Goal: Task Accomplishment & Management: Manage account settings

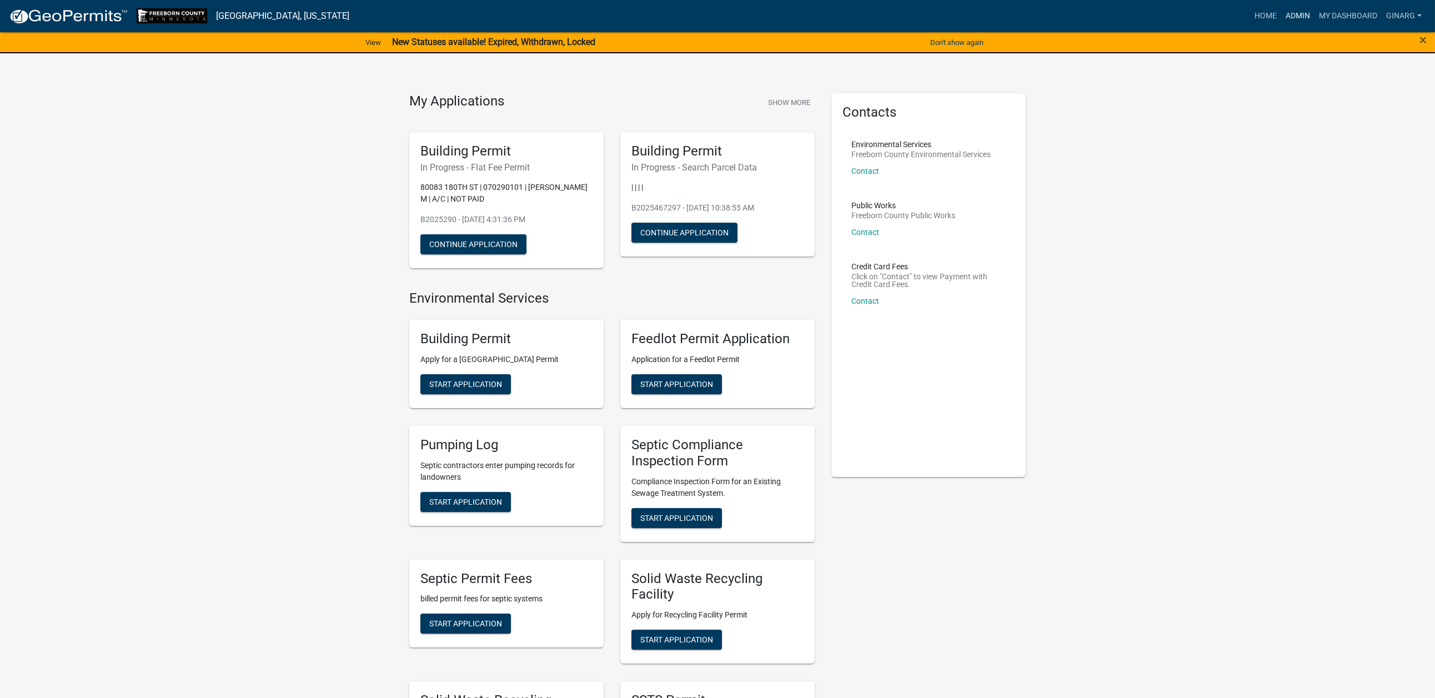
click at [1281, 20] on link "Admin" at bounding box center [1297, 16] width 33 height 21
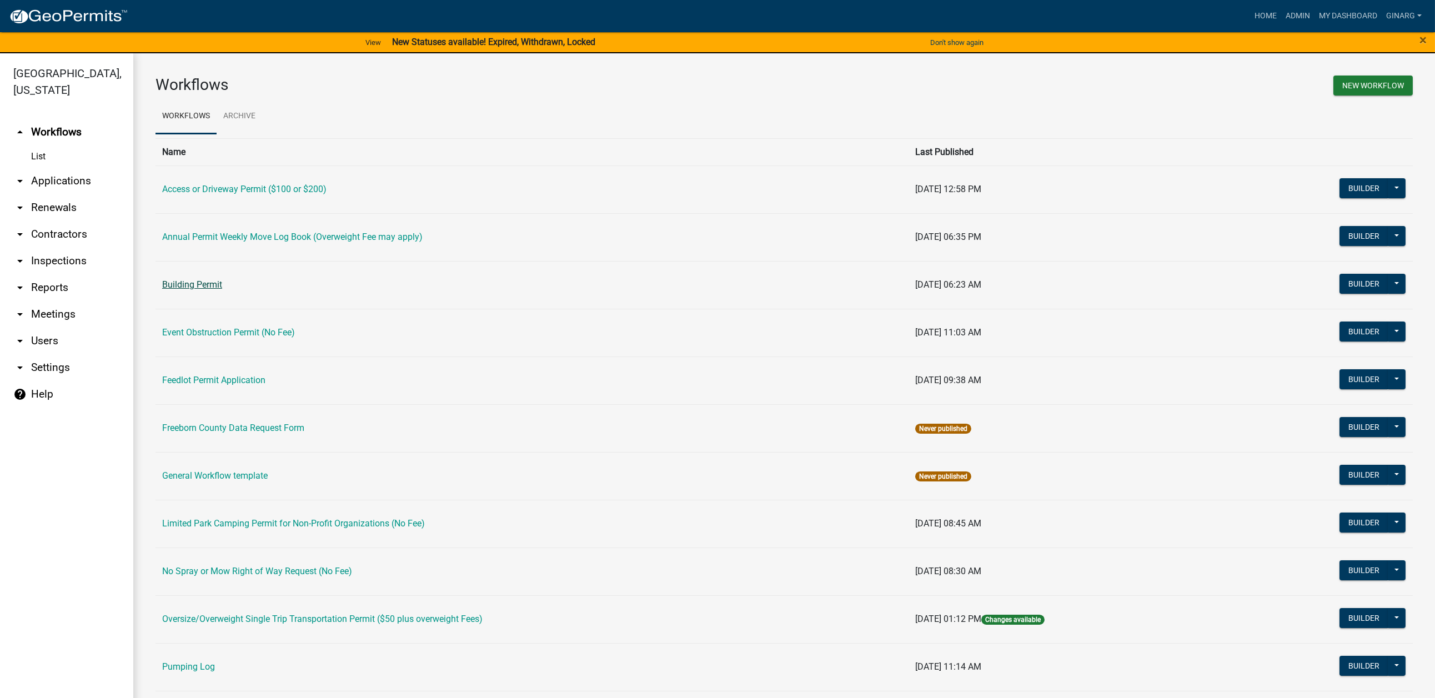
click at [222, 290] on link "Building Permit" at bounding box center [192, 284] width 60 height 11
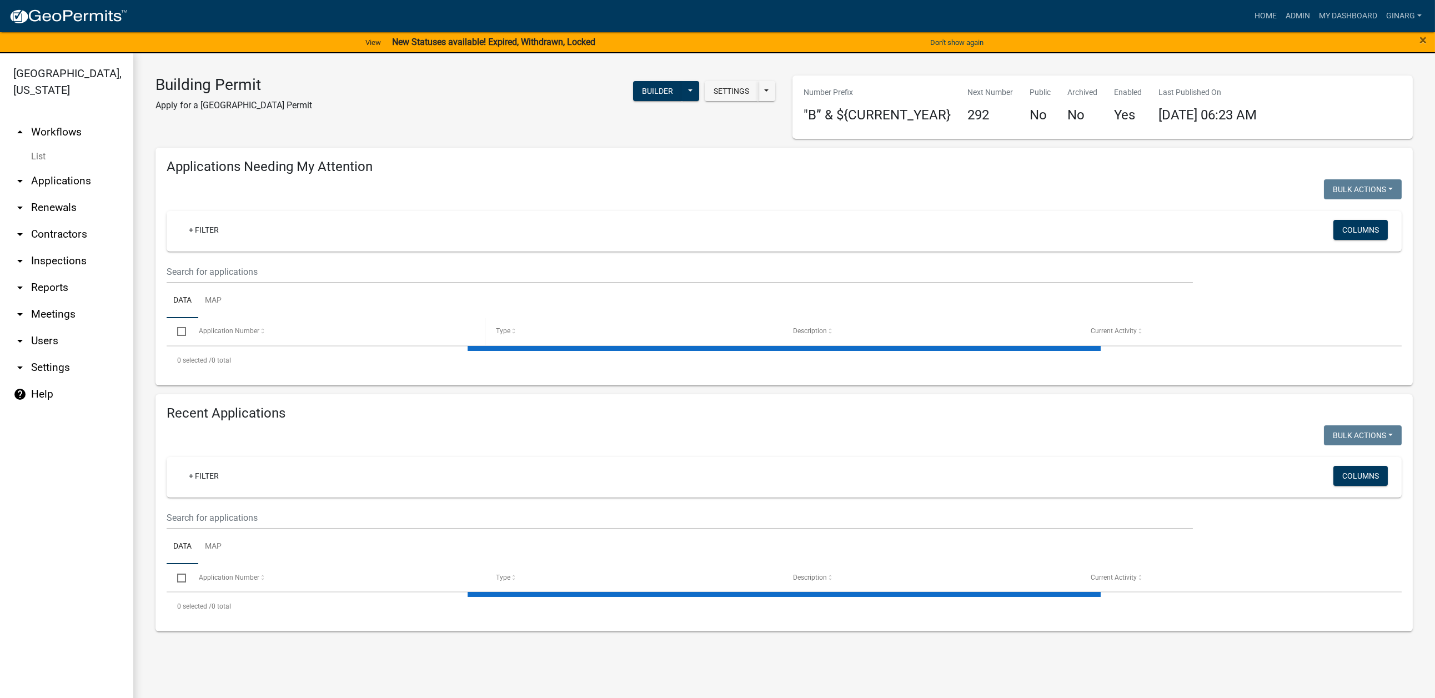
select select "3: 100"
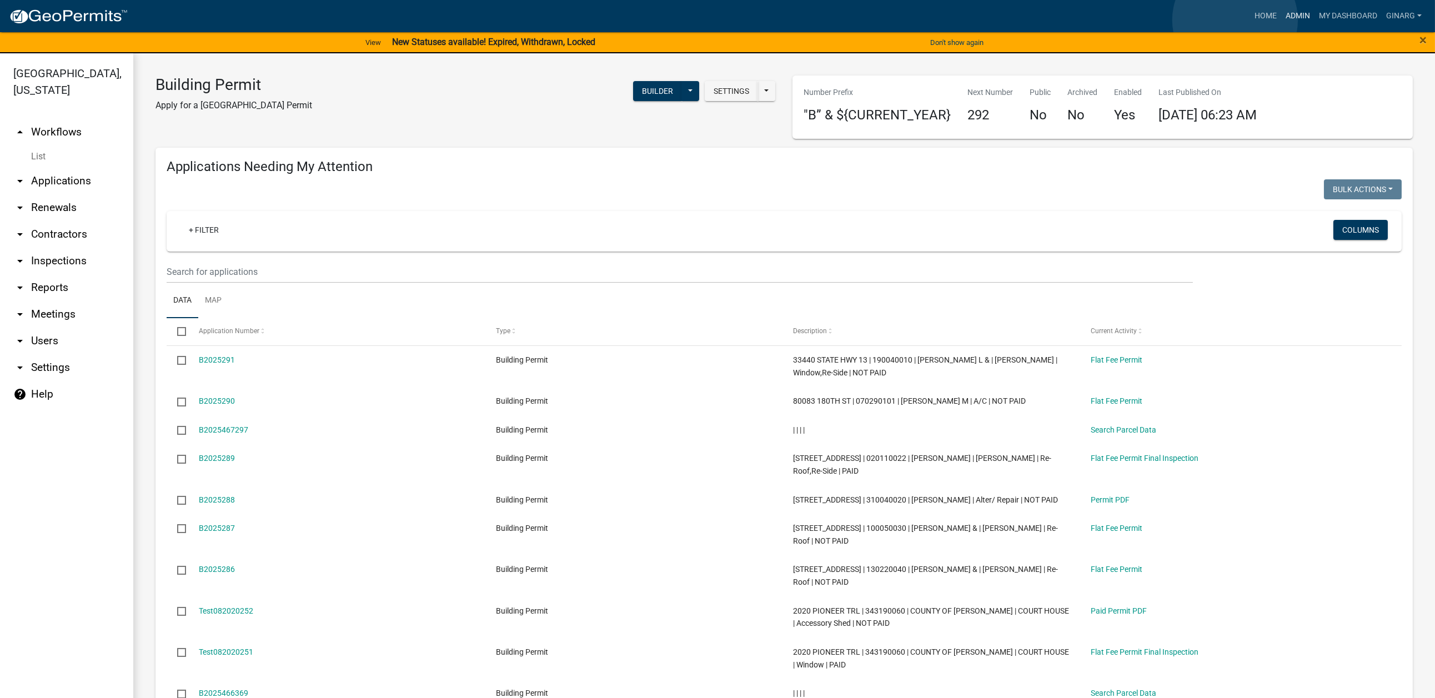
click at [1281, 20] on link "Admin" at bounding box center [1297, 16] width 33 height 21
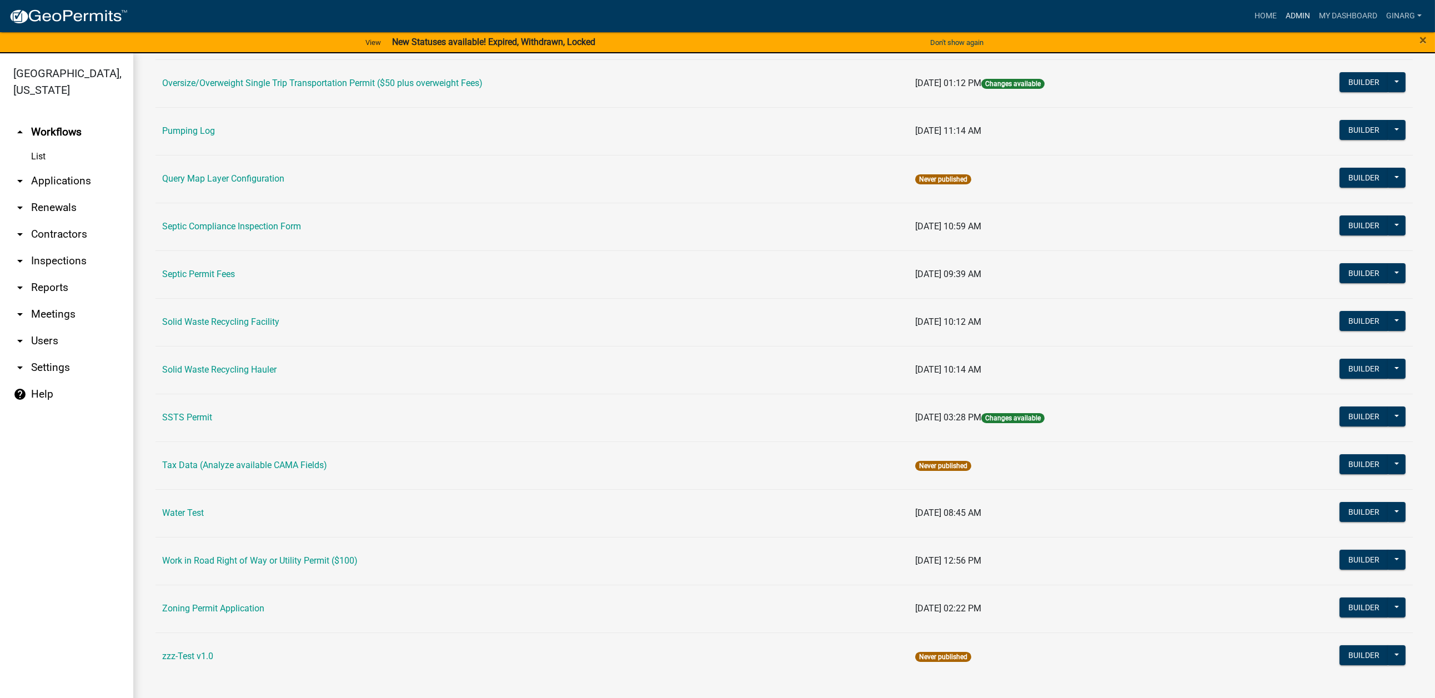
scroll to position [986, 0]
click at [204, 508] on link "Water Test" at bounding box center [183, 513] width 42 height 11
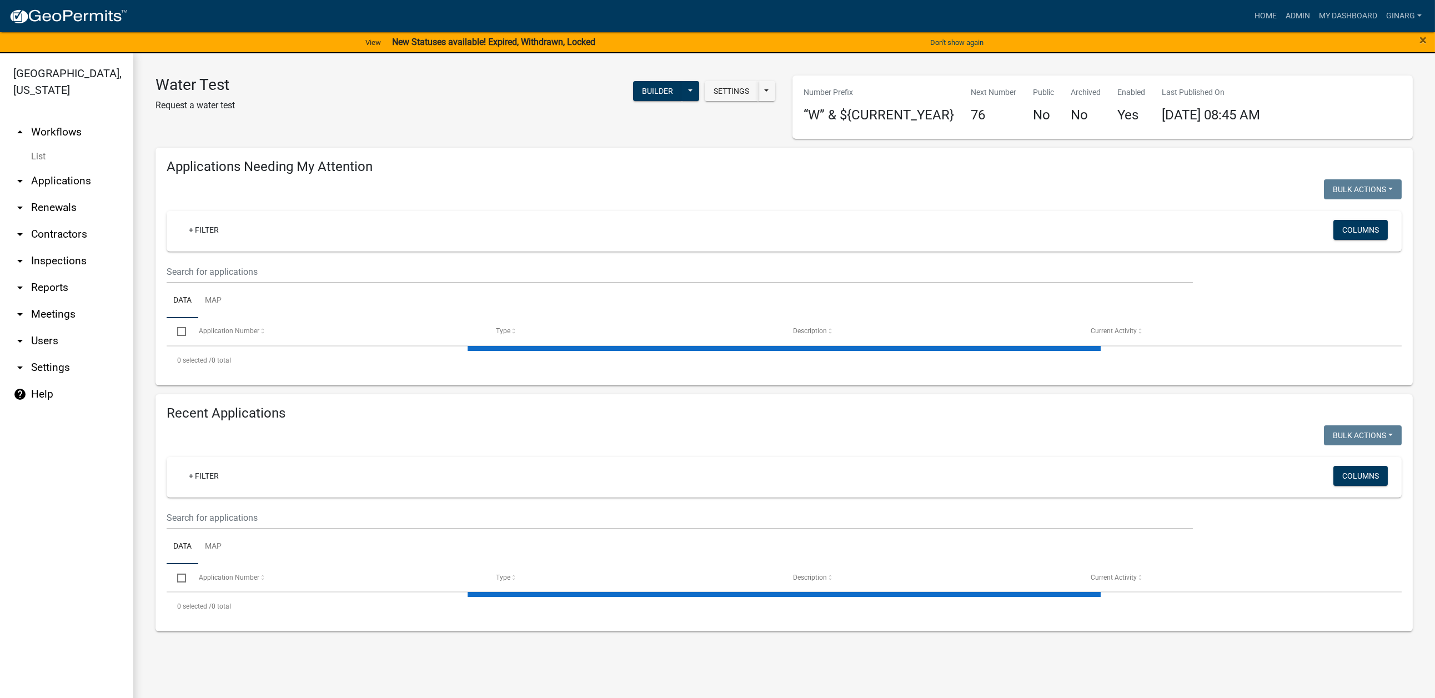
select select "3: 100"
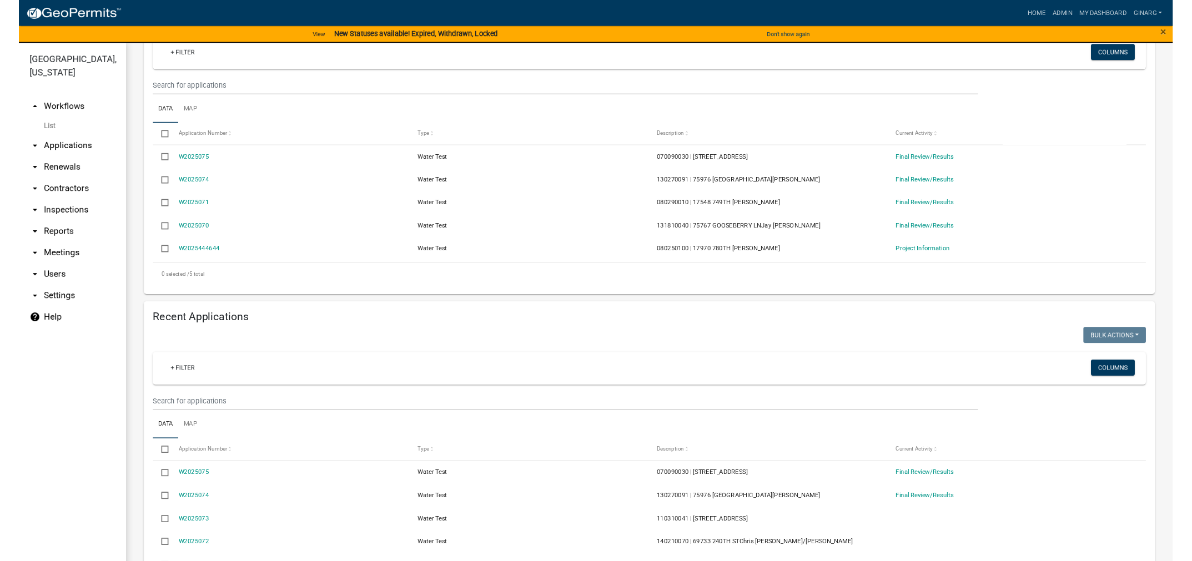
scroll to position [167, 0]
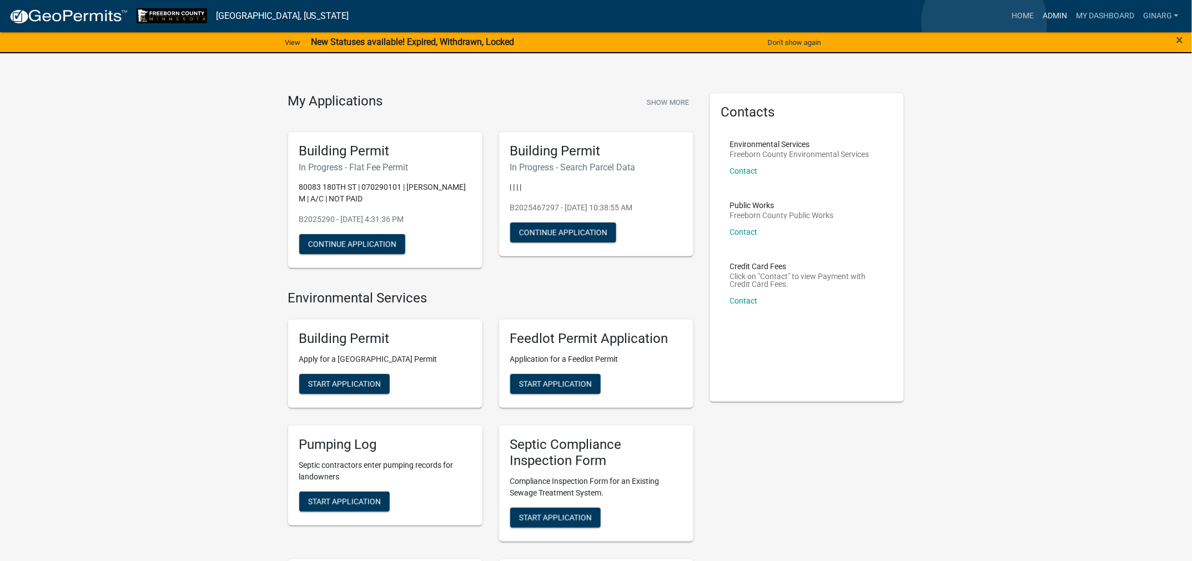
click at [1039, 22] on link "Admin" at bounding box center [1055, 16] width 33 height 21
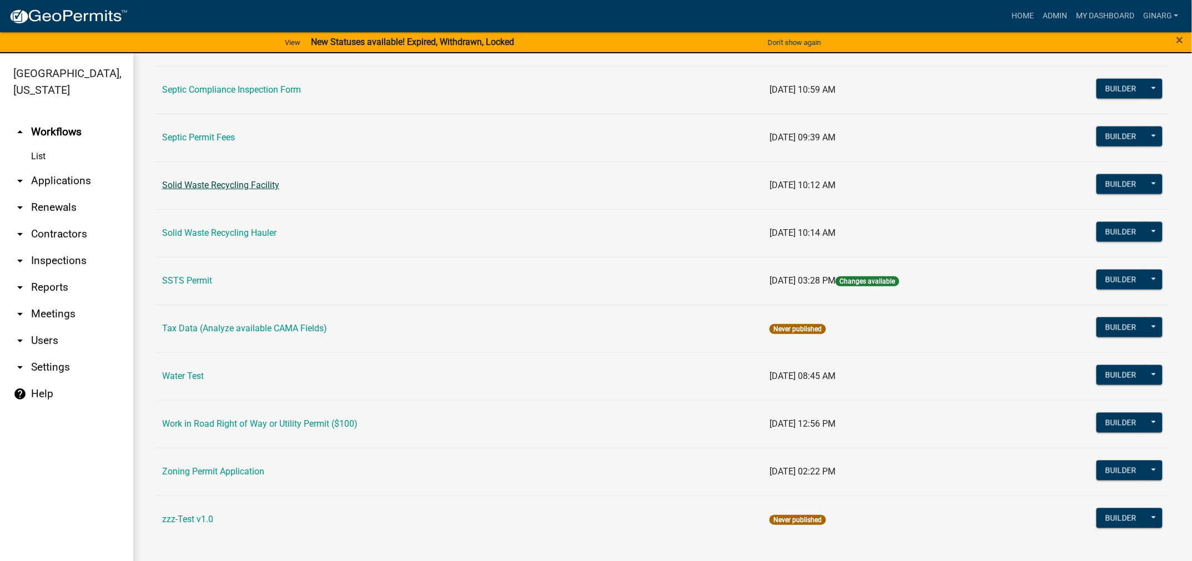
scroll to position [1000, 0]
click at [203, 382] on link "Water Test" at bounding box center [183, 376] width 42 height 11
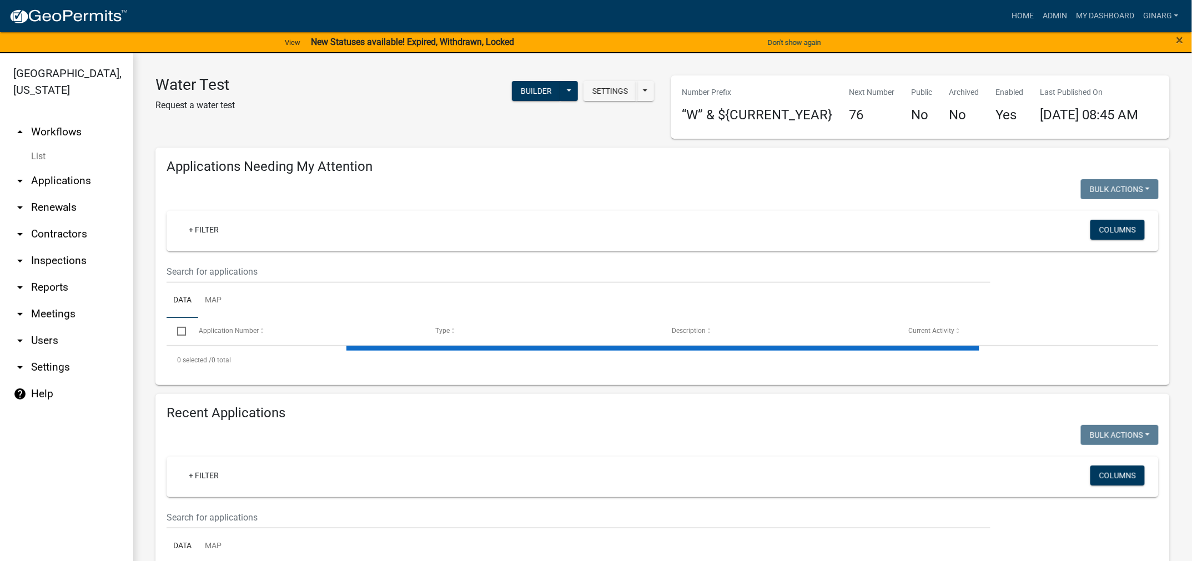
select select "3: 100"
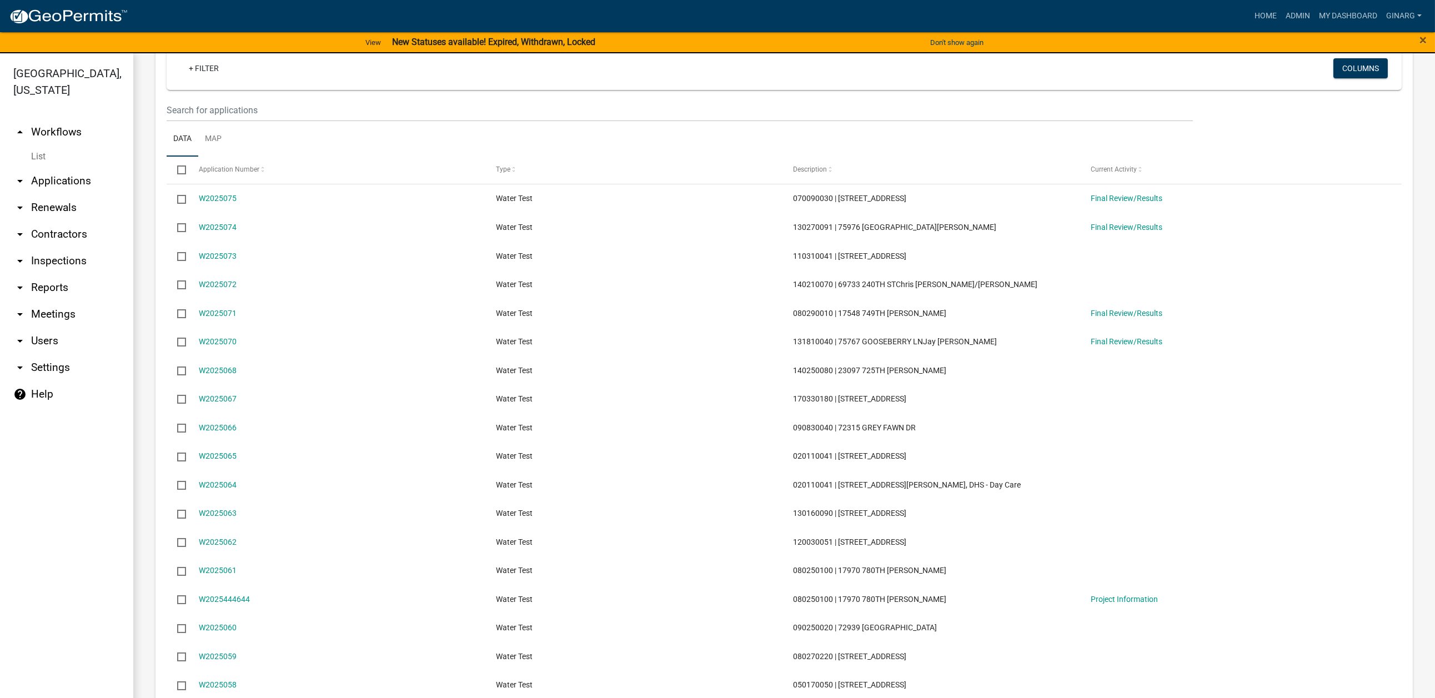
scroll to position [666, 0]
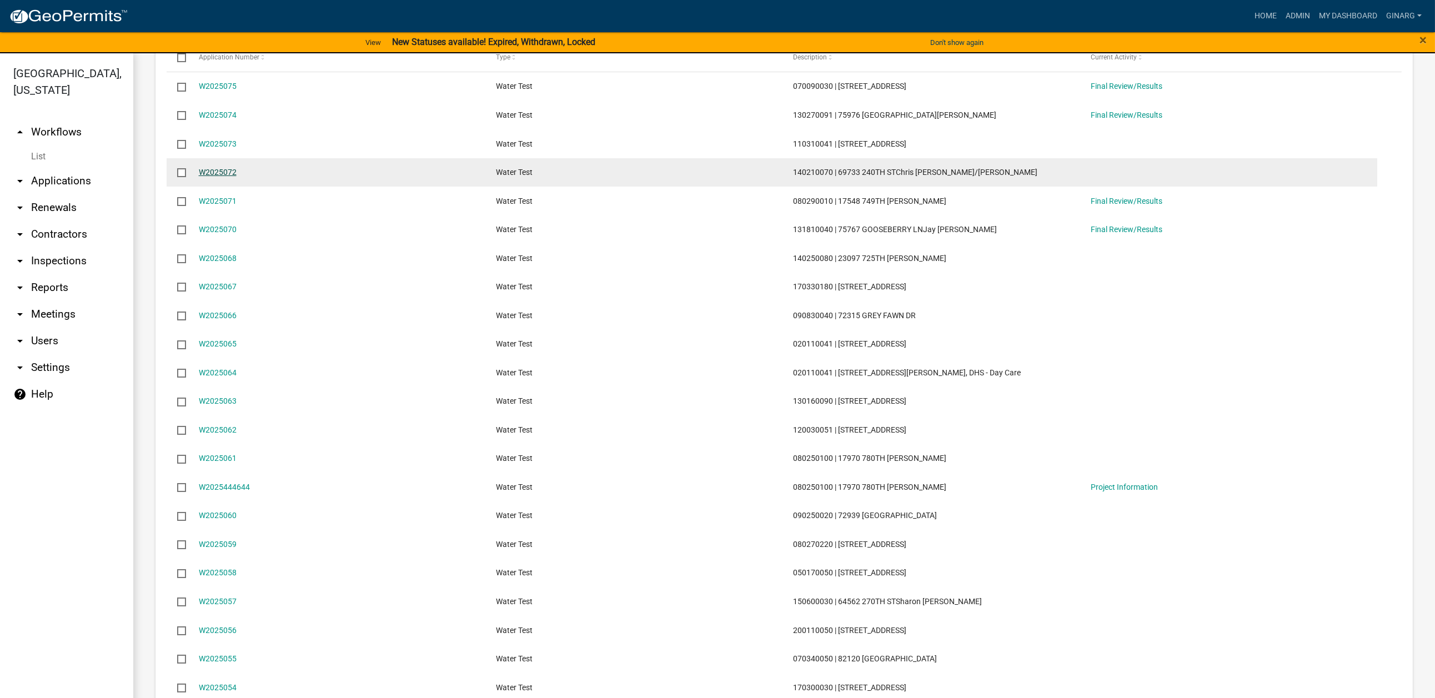
click at [237, 177] on link "W2025072" at bounding box center [218, 172] width 38 height 9
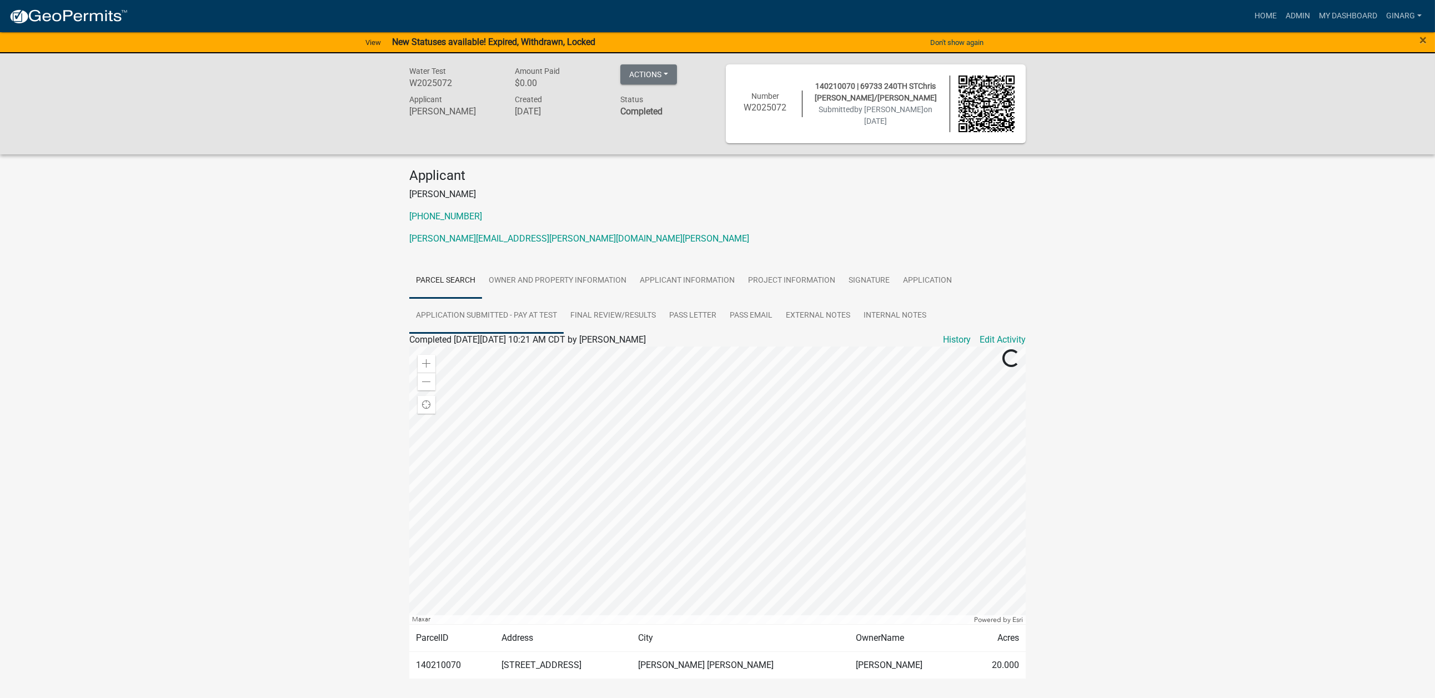
click at [564, 334] on link "Application Submitted - Pay at Test" at bounding box center [486, 316] width 154 height 36
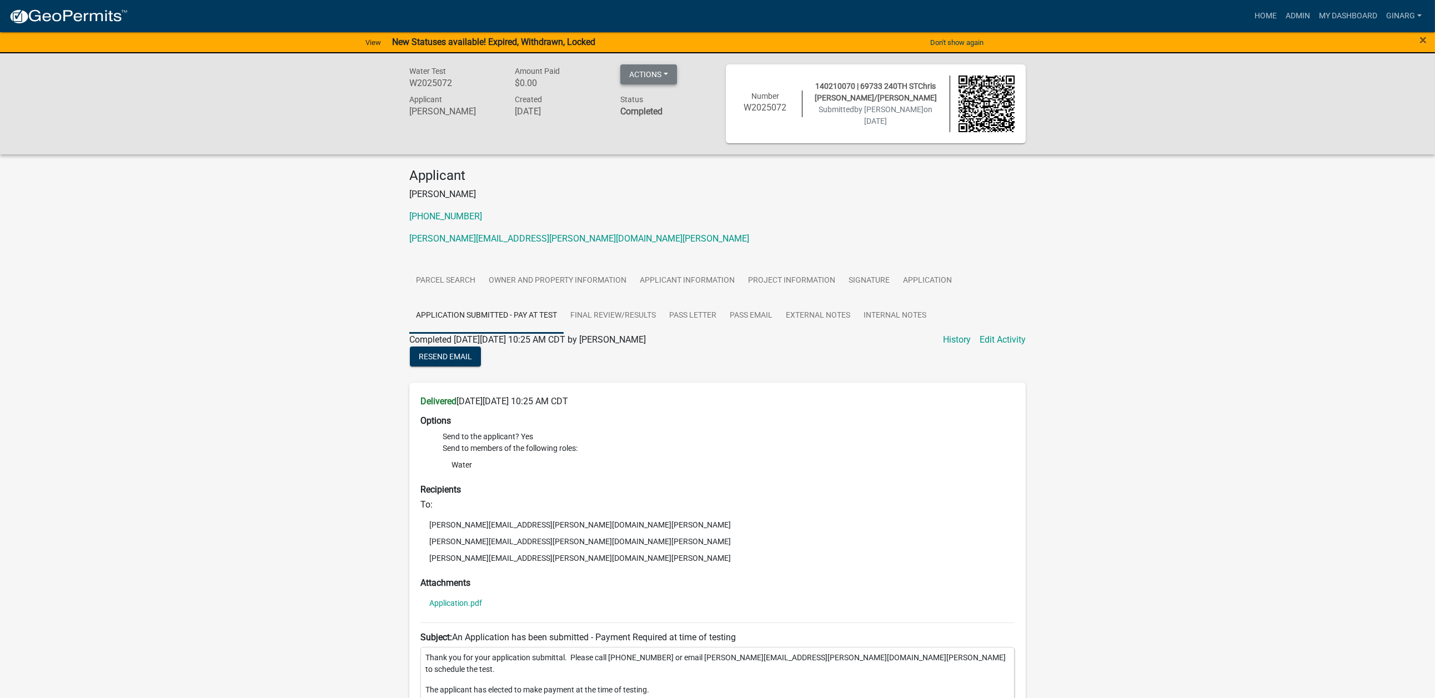
click at [677, 83] on button "Actions" at bounding box center [648, 74] width 57 height 20
click at [896, 299] on link "Application" at bounding box center [927, 281] width 62 height 36
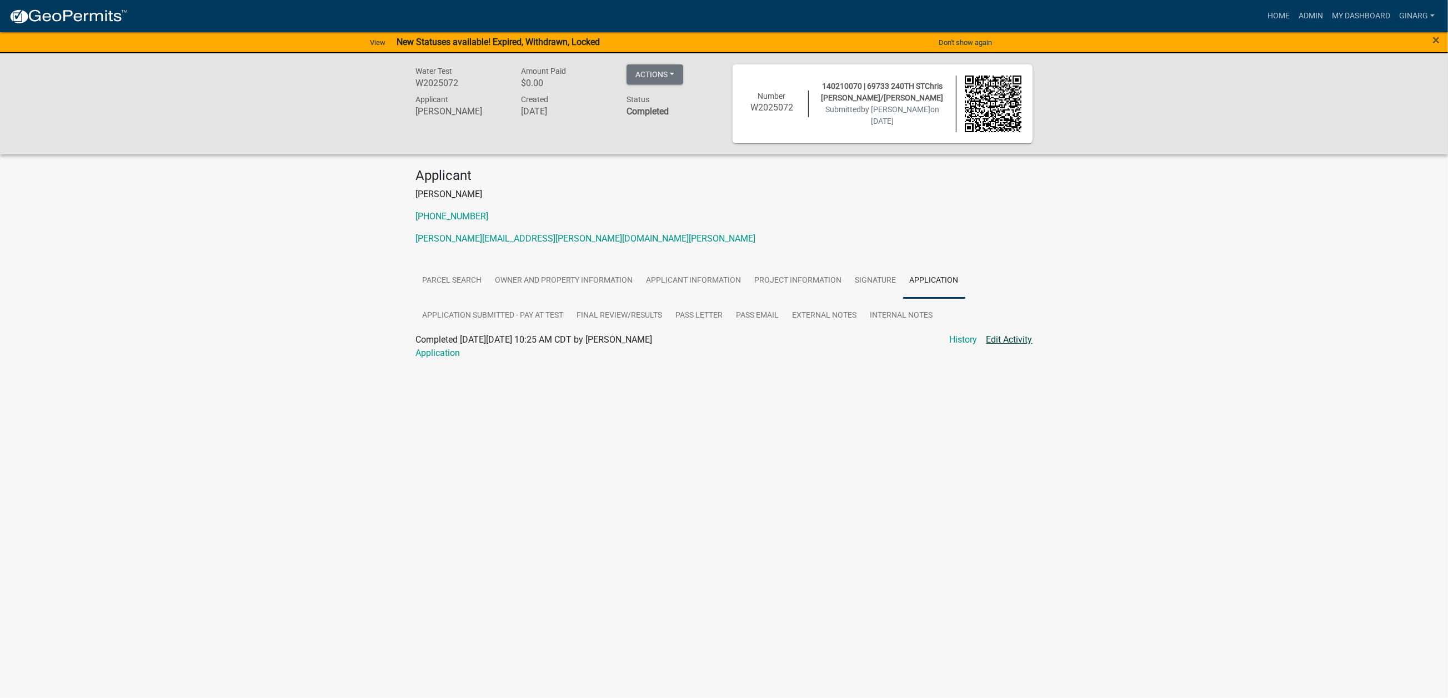
click at [995, 347] on link "Edit Activity" at bounding box center [1009, 339] width 46 height 13
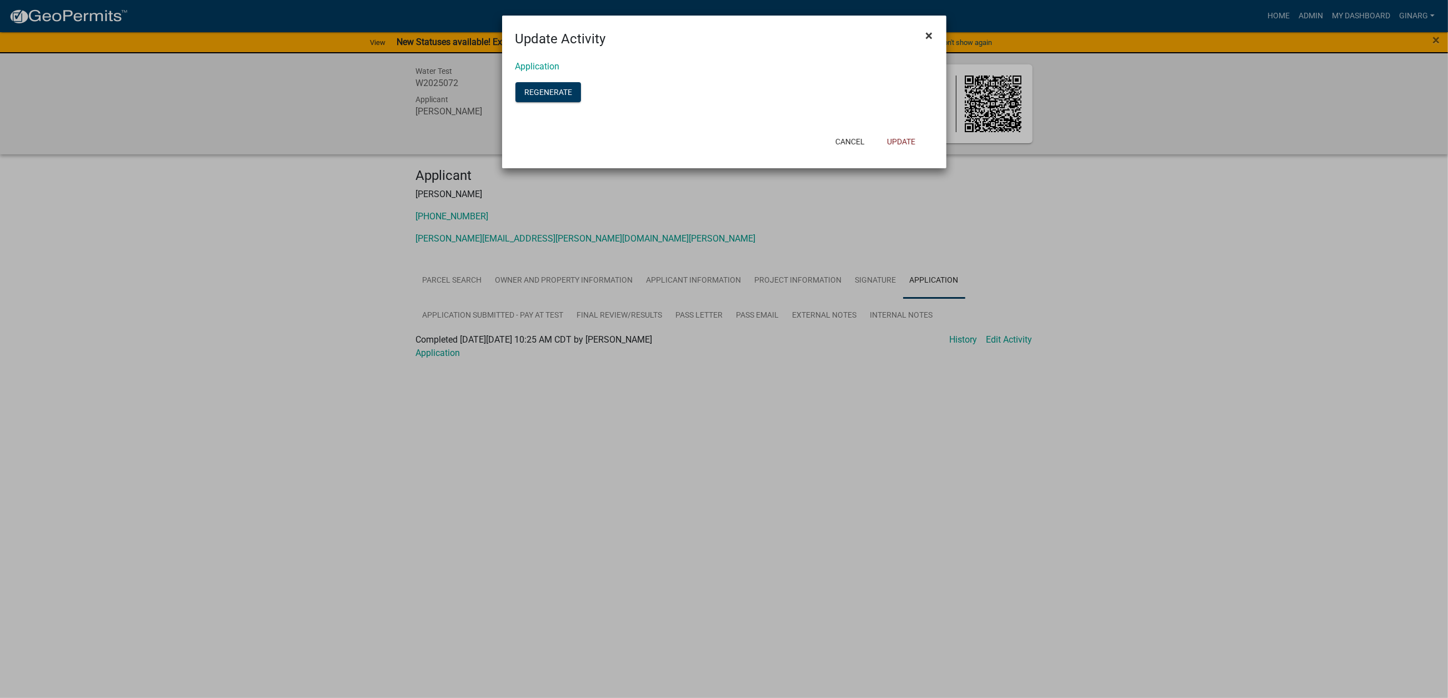
click at [926, 43] on span "×" at bounding box center [929, 36] width 7 height 16
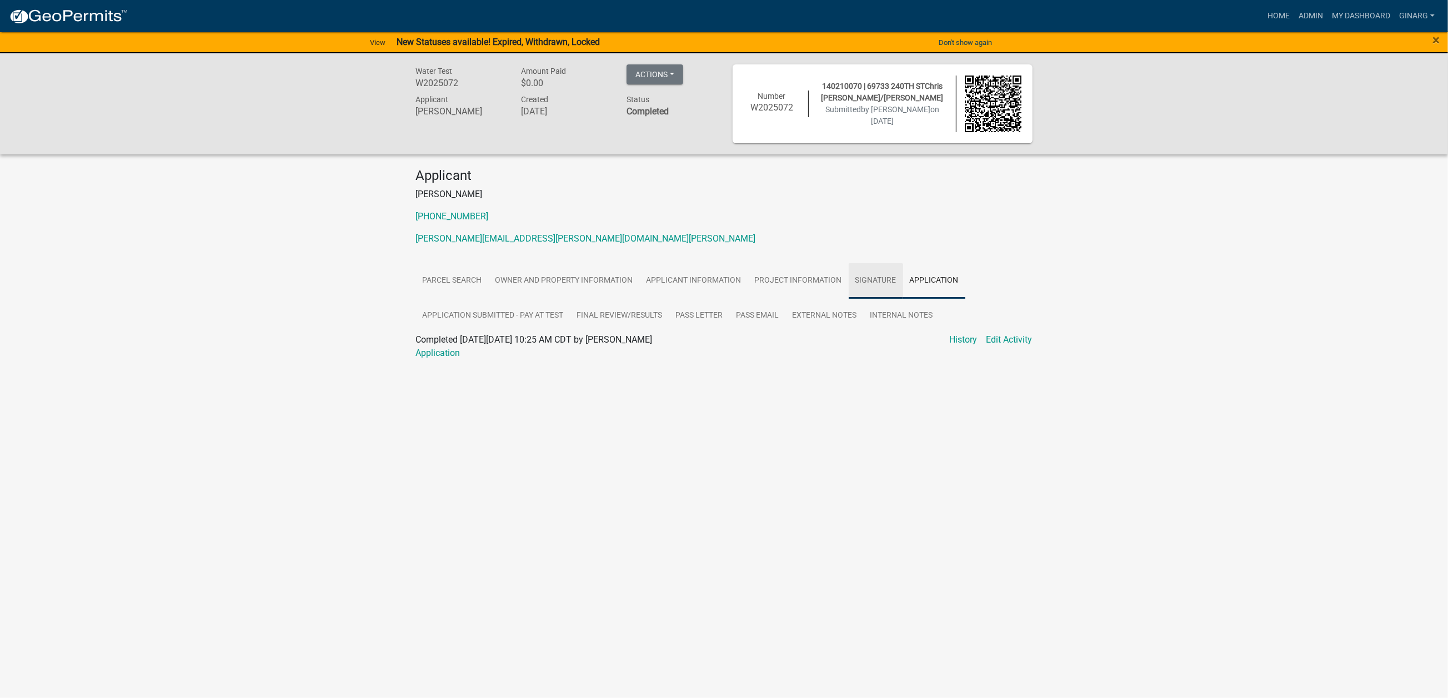
click at [849, 299] on link "Signature" at bounding box center [876, 281] width 54 height 36
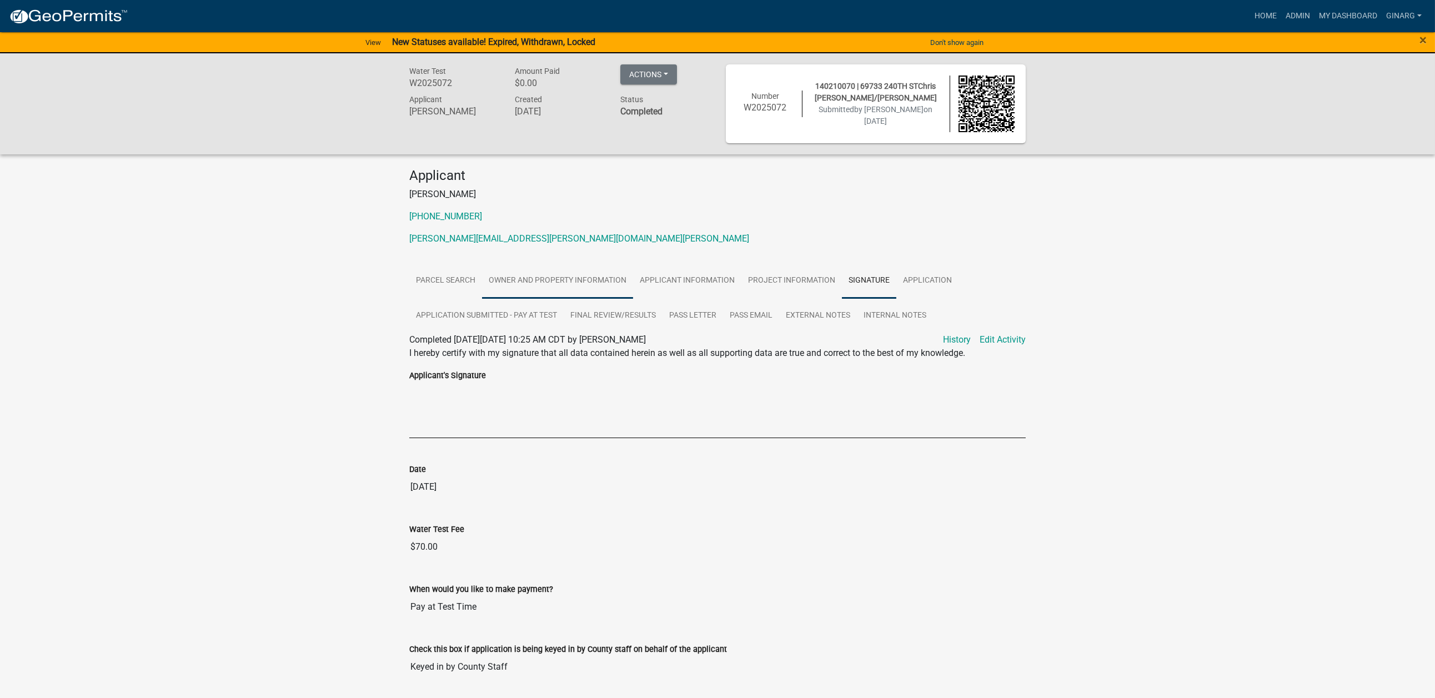
click at [600, 299] on link "Owner and Property Information" at bounding box center [557, 281] width 151 height 36
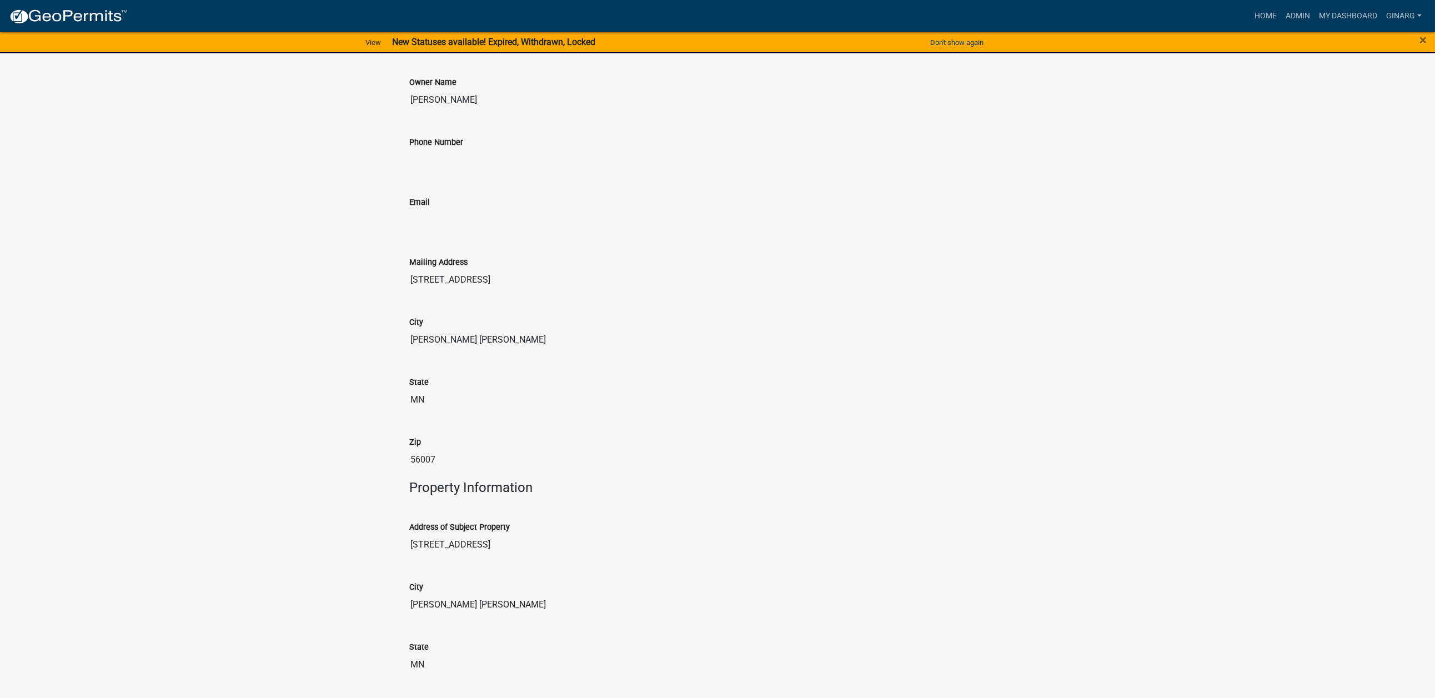
scroll to position [58, 0]
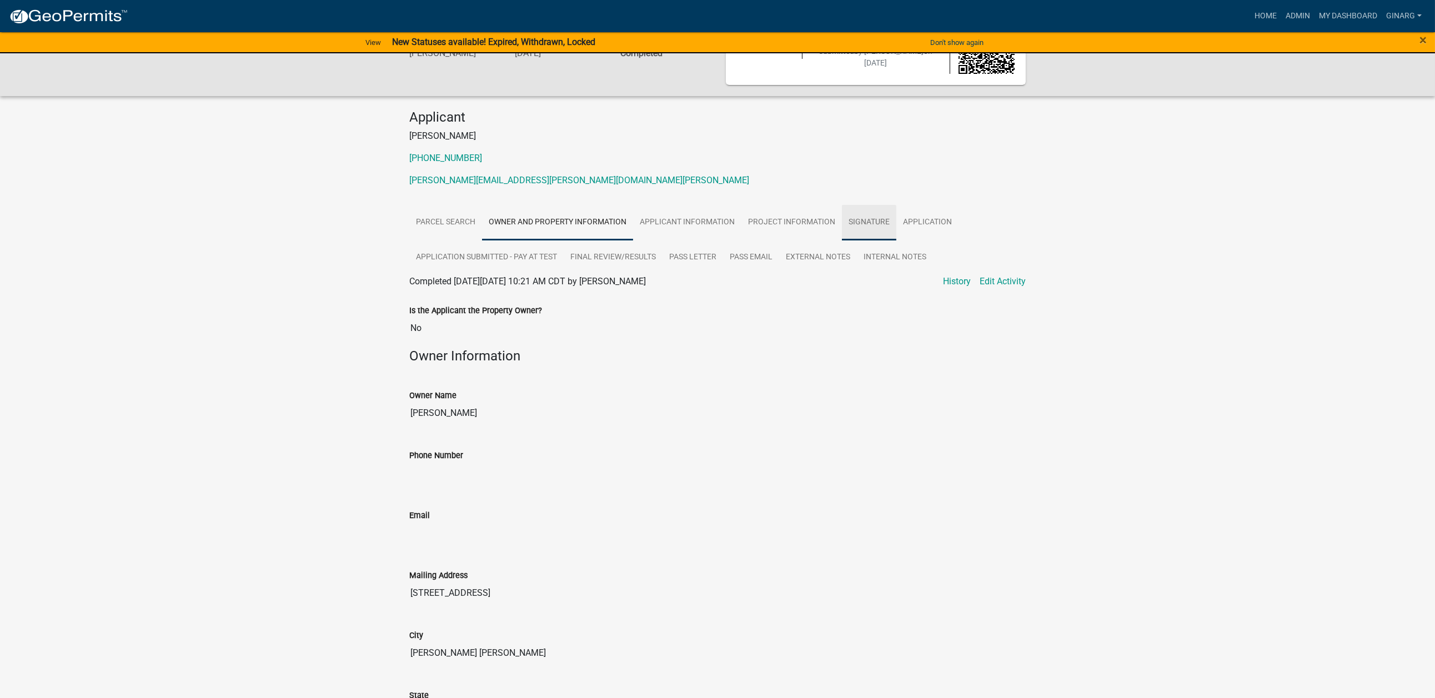
click at [842, 240] on link "Signature" at bounding box center [869, 223] width 54 height 36
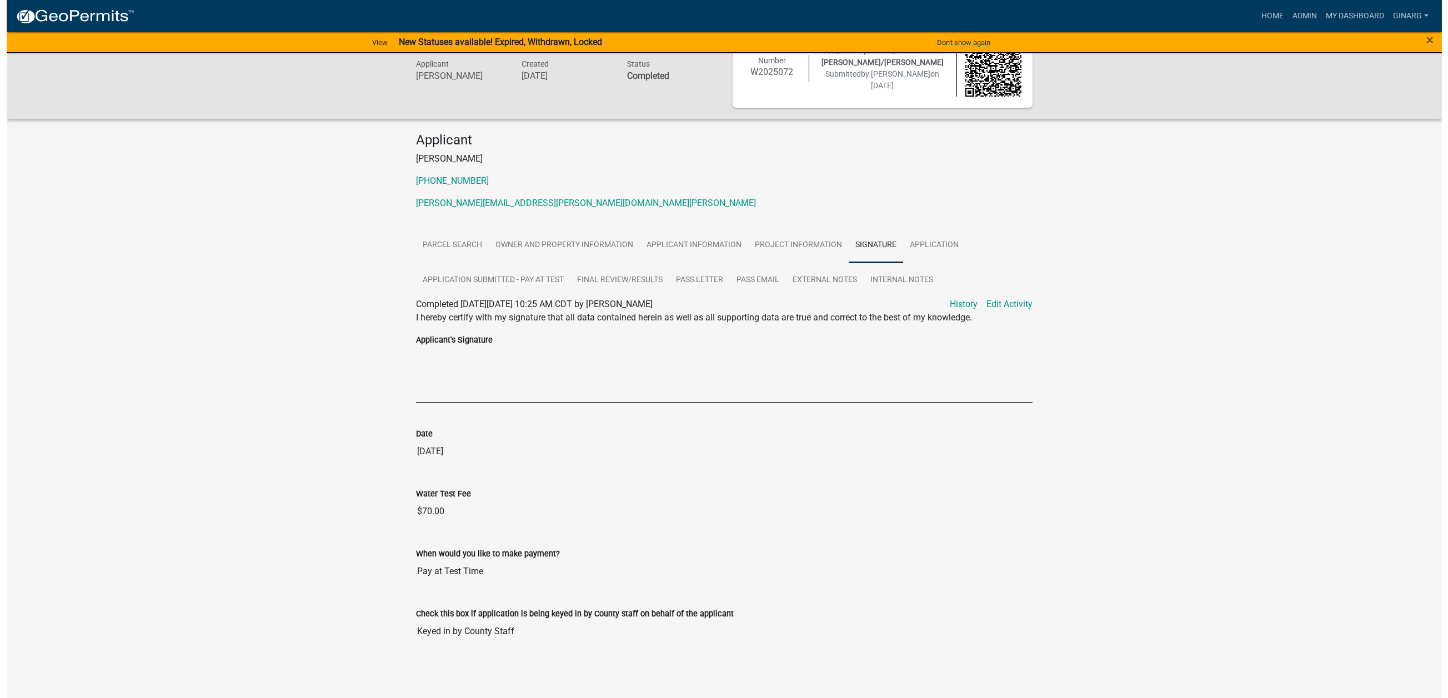
scroll to position [388, 0]
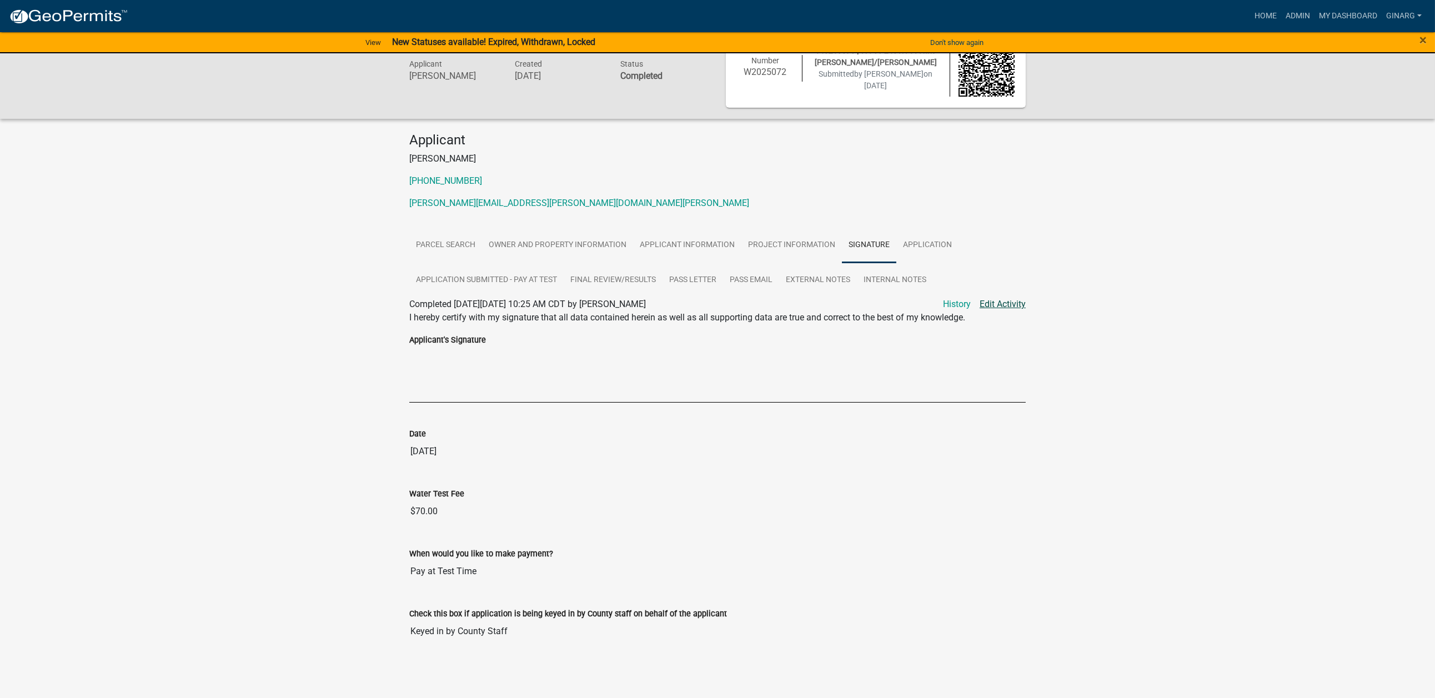
click at [980, 298] on link "Edit Activity" at bounding box center [1003, 304] width 46 height 13
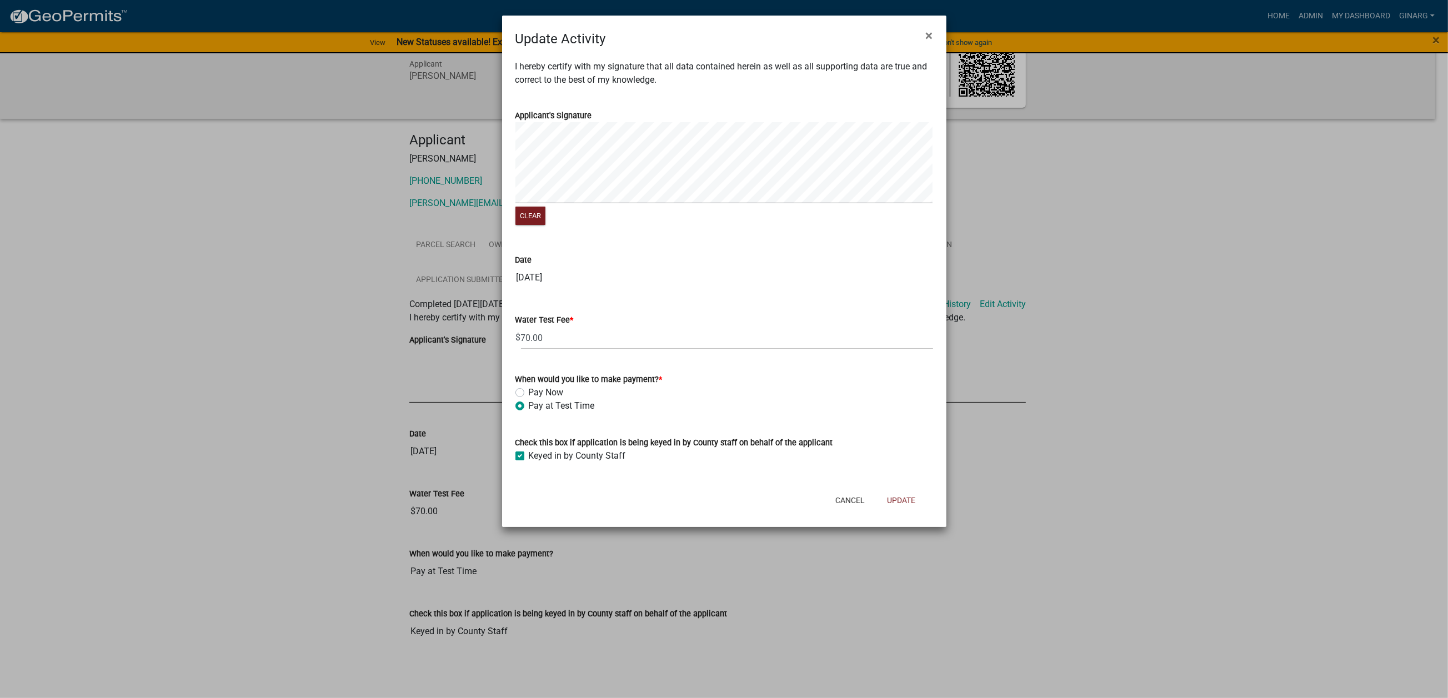
click at [529, 399] on label "Pay Now" at bounding box center [546, 392] width 35 height 13
click at [529, 393] on input "Pay Now" at bounding box center [532, 389] width 7 height 7
radio input "true"
click at [878, 510] on button "Update" at bounding box center [901, 500] width 46 height 20
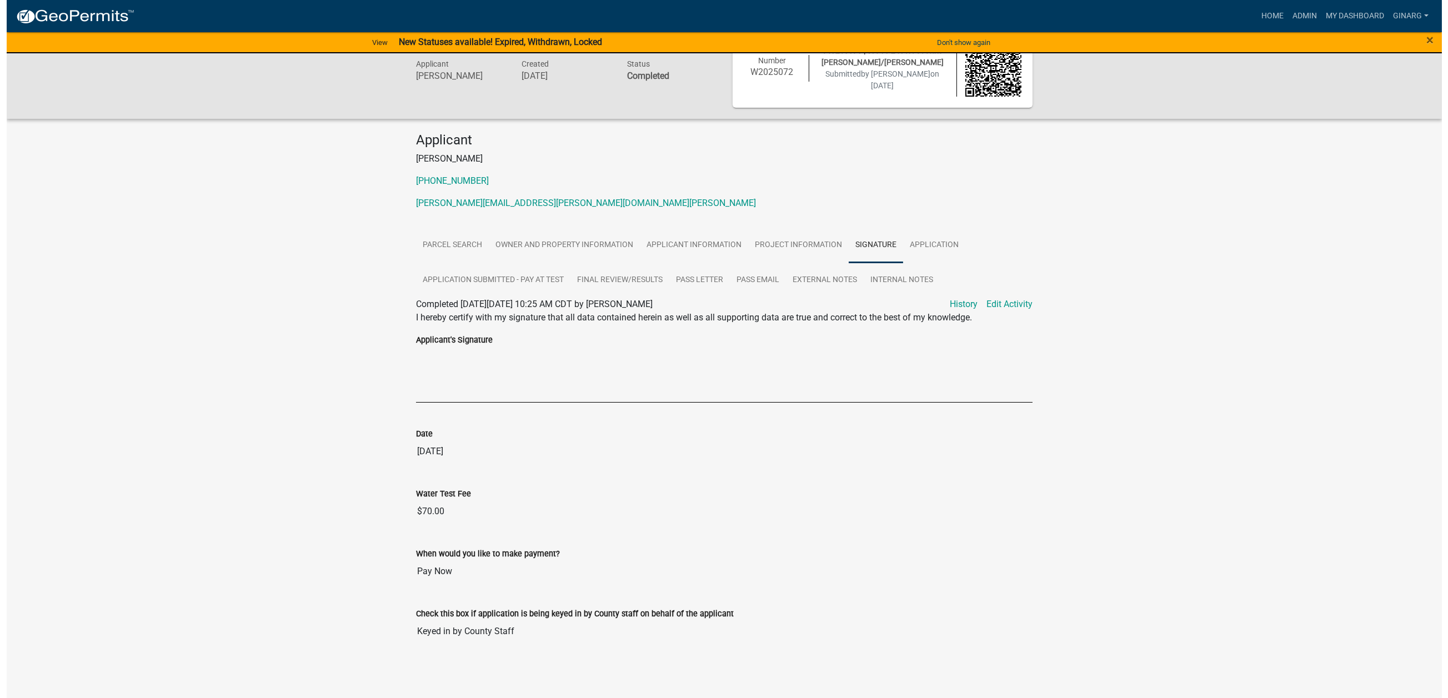
scroll to position [0, 0]
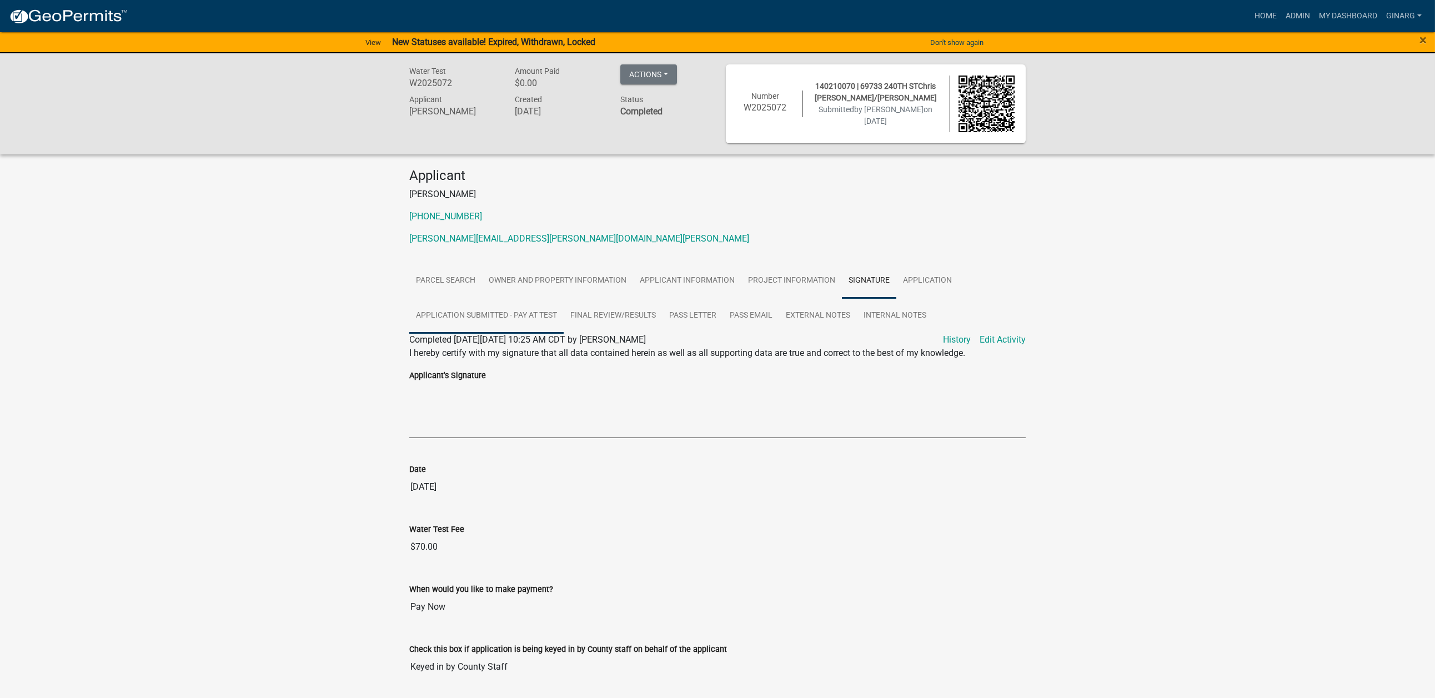
click at [564, 334] on link "Application Submitted - Pay at Test" at bounding box center [486, 316] width 154 height 36
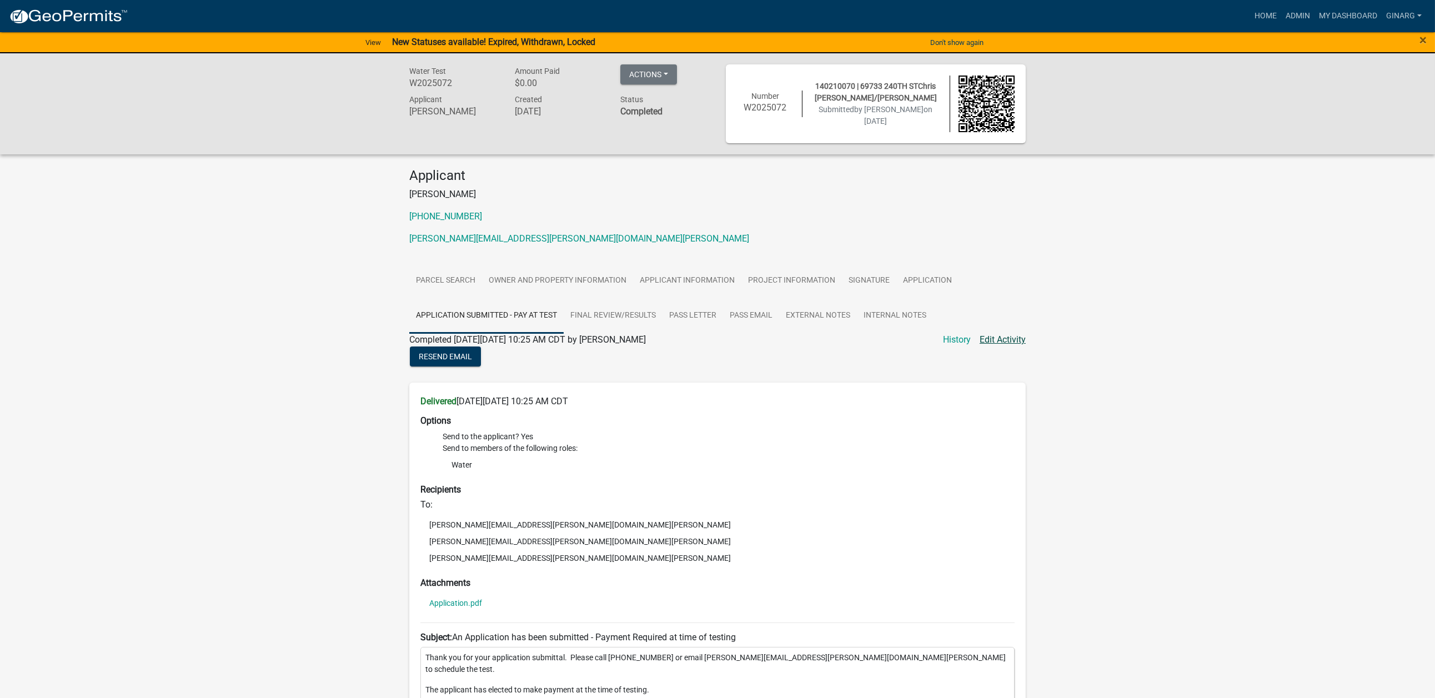
click at [995, 347] on link "Edit Activity" at bounding box center [1003, 339] width 46 height 13
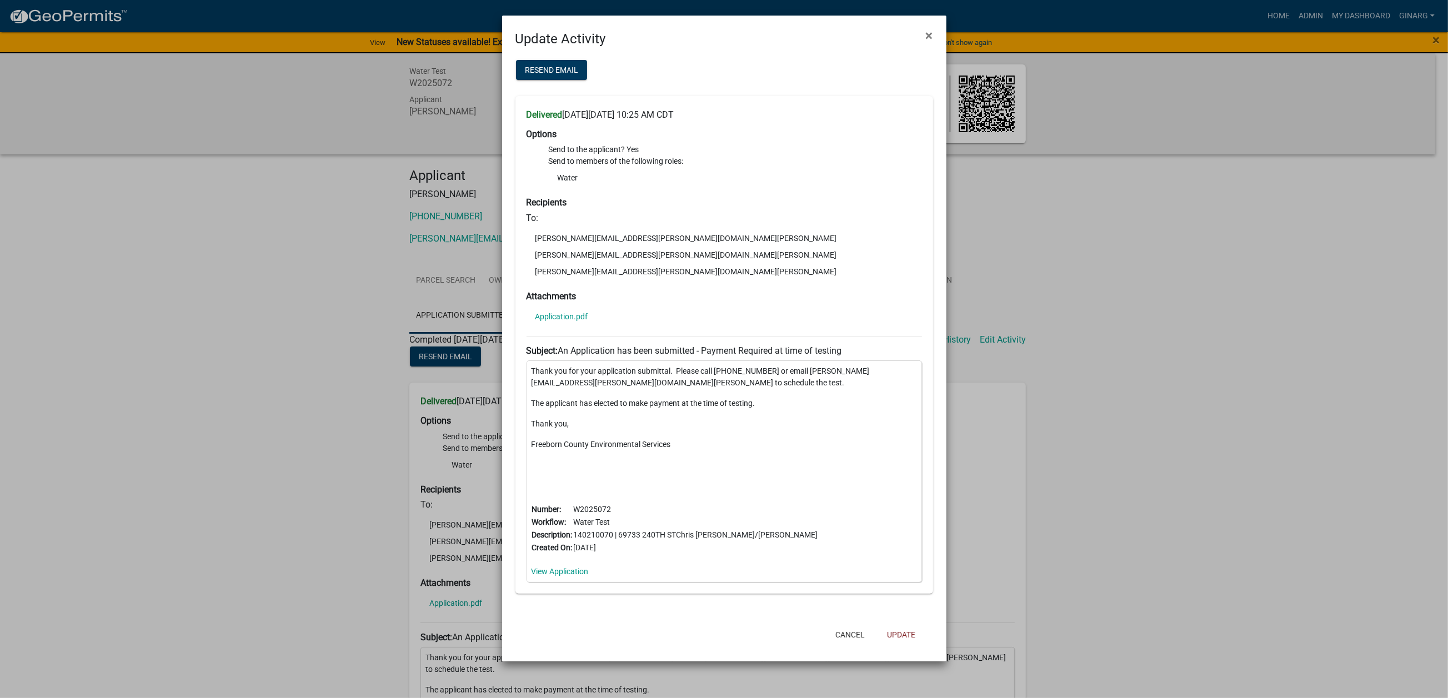
scroll to position [307, 0]
drag, startPoint x: 597, startPoint y: 549, endPoint x: 624, endPoint y: 550, distance: 27.2
click at [589, 561] on link "View Application" at bounding box center [559, 571] width 57 height 9
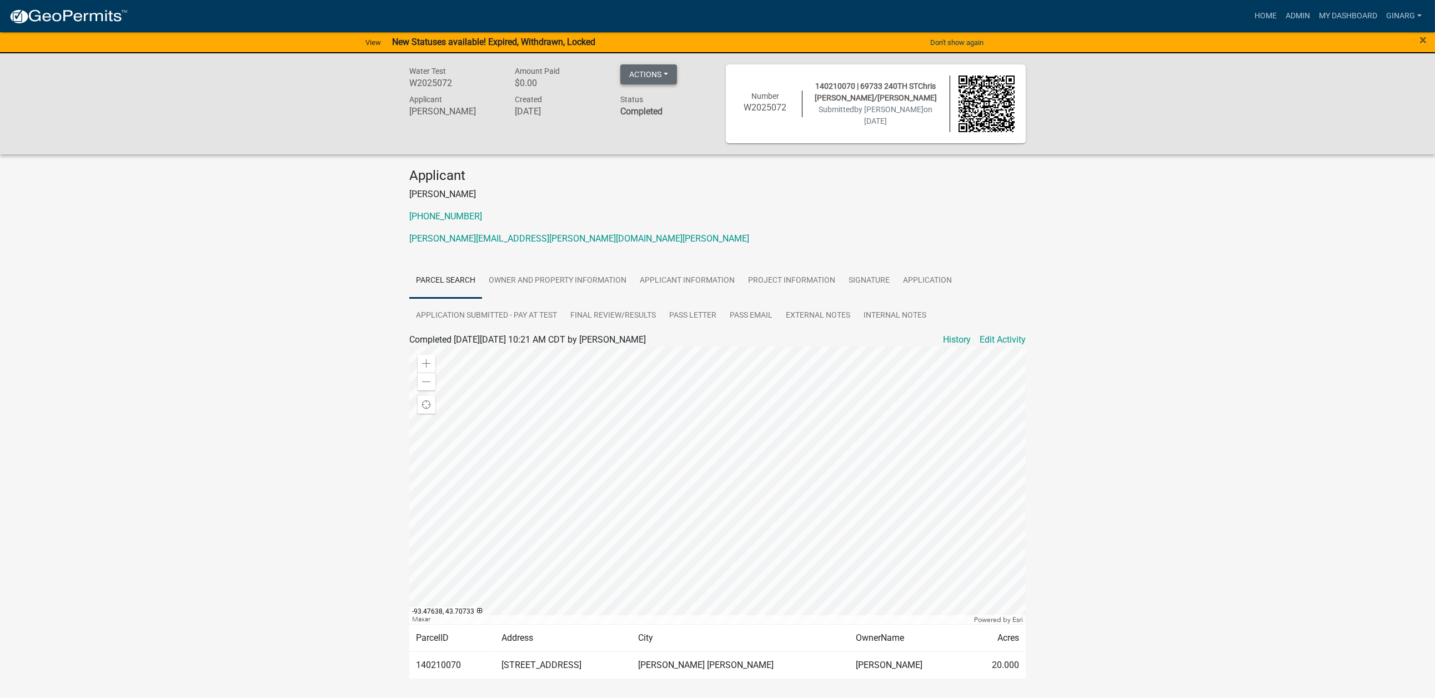
click at [677, 83] on button "Actions" at bounding box center [648, 74] width 57 height 20
click at [1109, 350] on div "Water Test W2025072 Amount Paid $0.00 Actions Printer Friendly Recalculate Appl…" at bounding box center [717, 387] width 1435 height 668
click at [585, 299] on link "Owner and Property Information" at bounding box center [557, 281] width 151 height 36
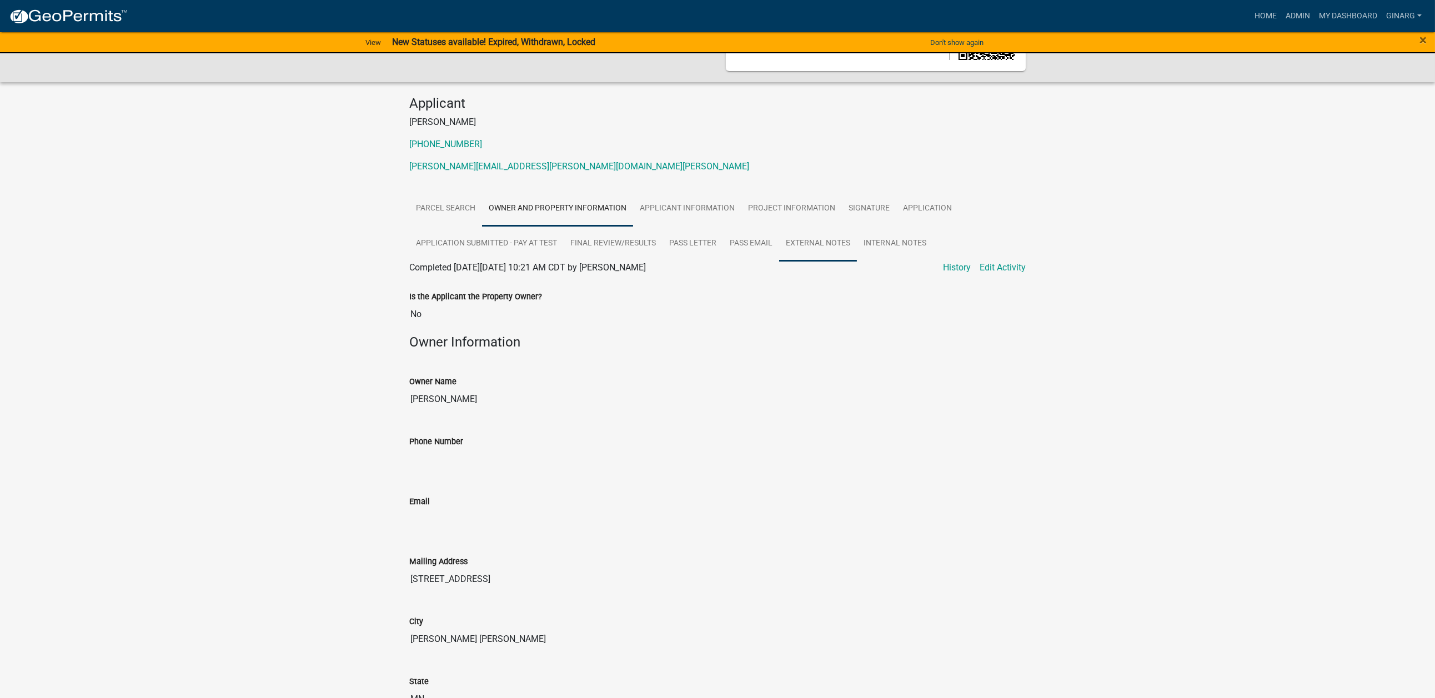
scroll to position [167, 0]
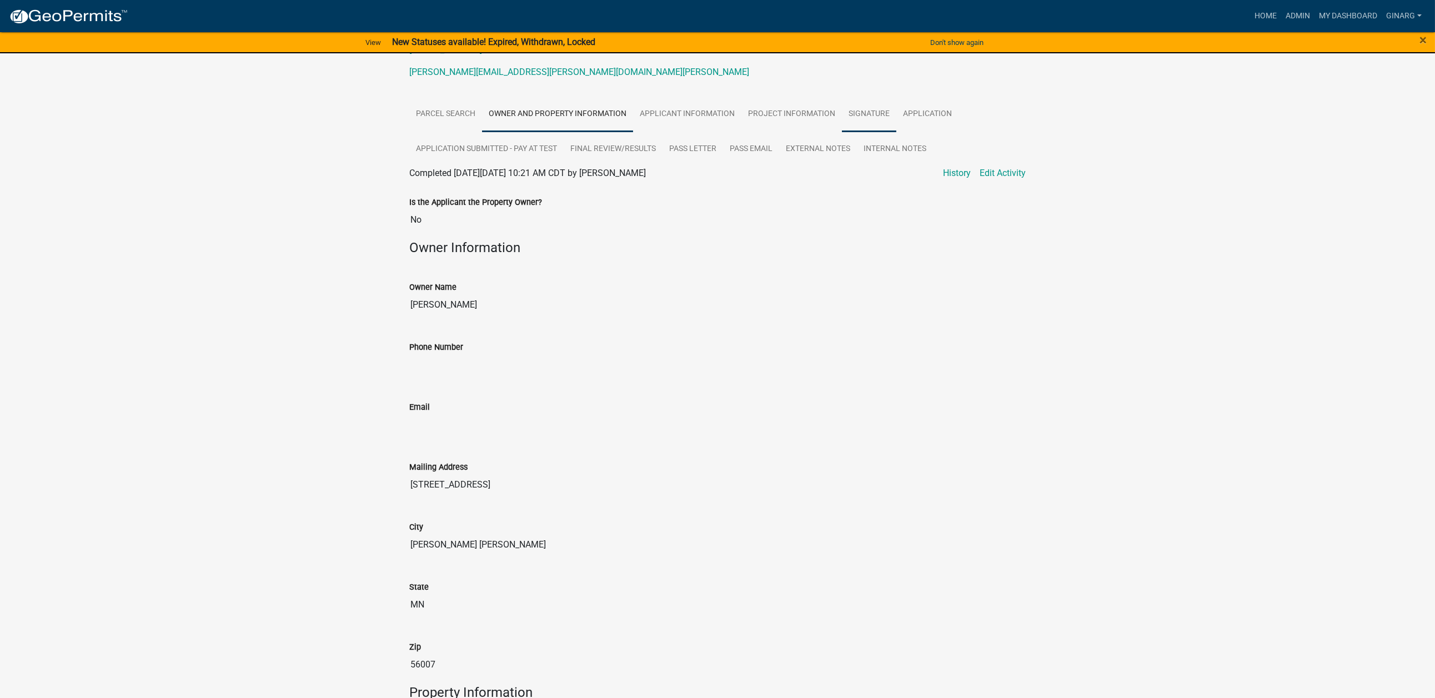
click at [842, 132] on link "Signature" at bounding box center [869, 115] width 54 height 36
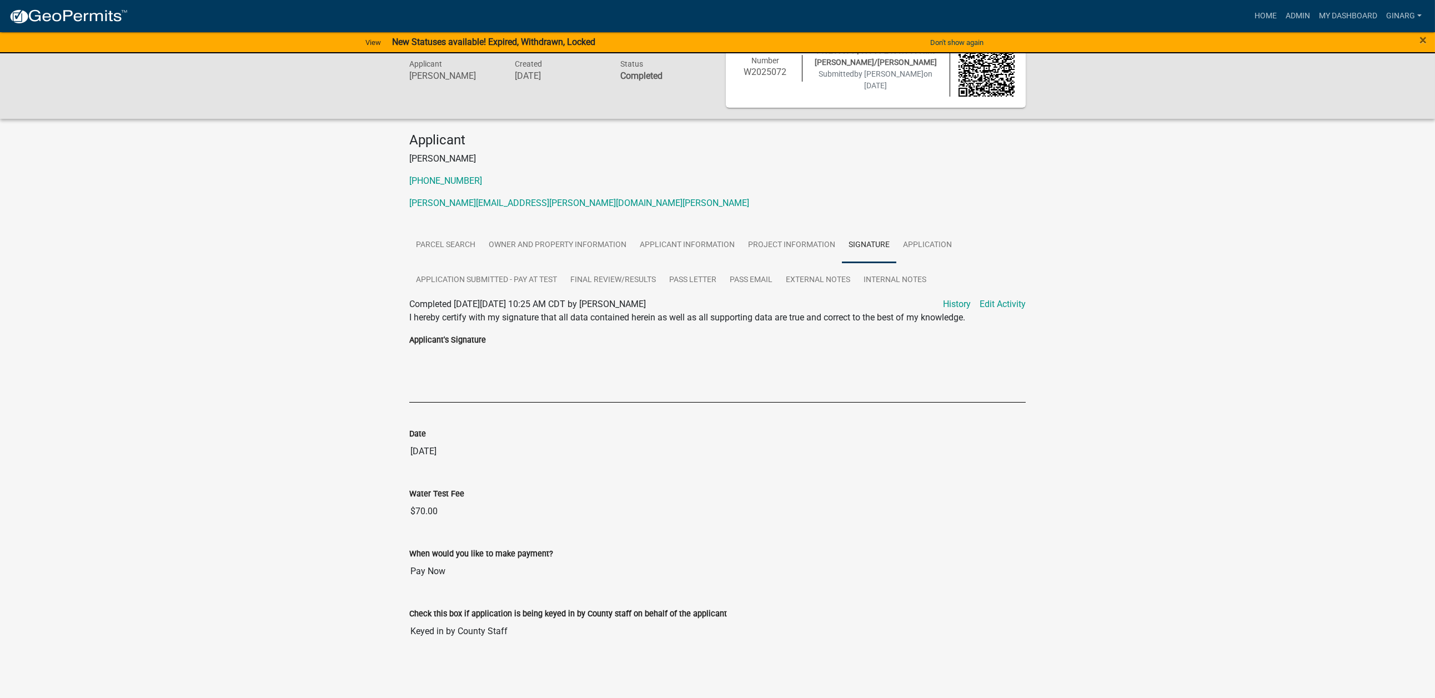
scroll to position [0, 0]
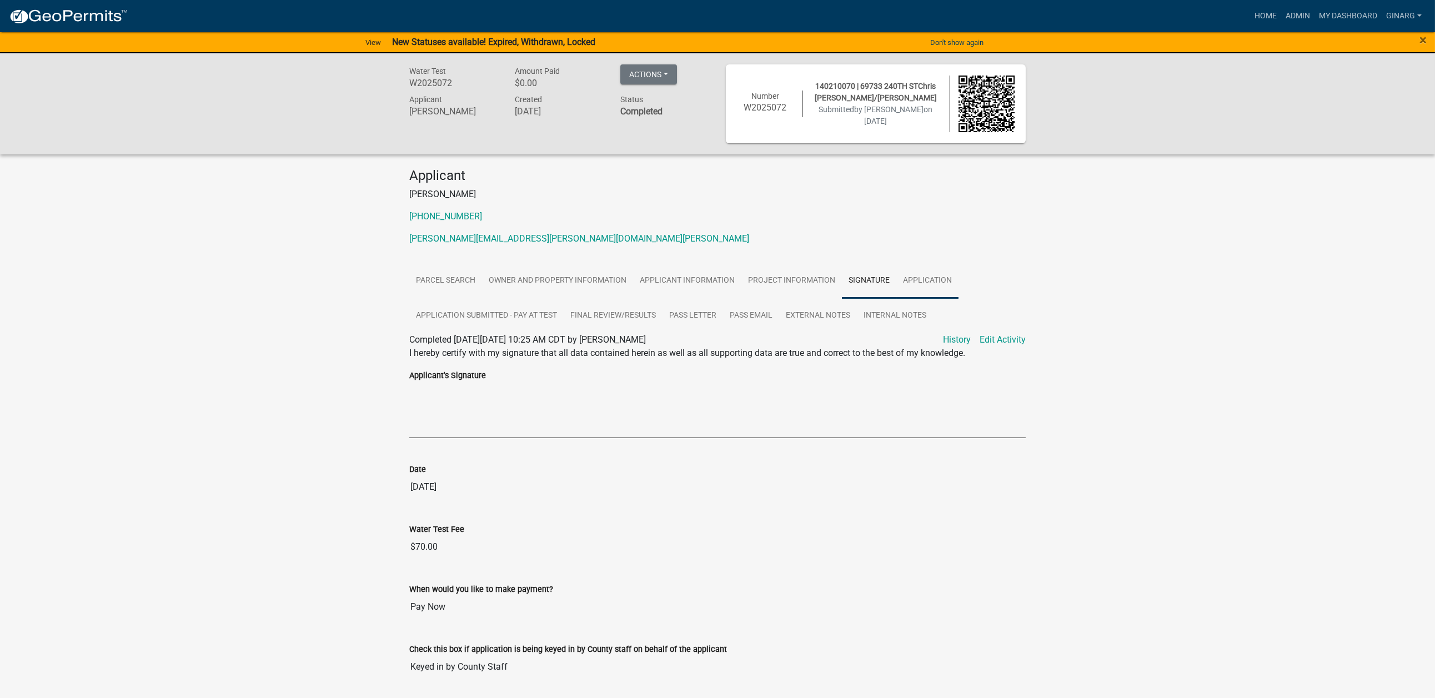
click at [896, 299] on link "Application" at bounding box center [927, 281] width 62 height 36
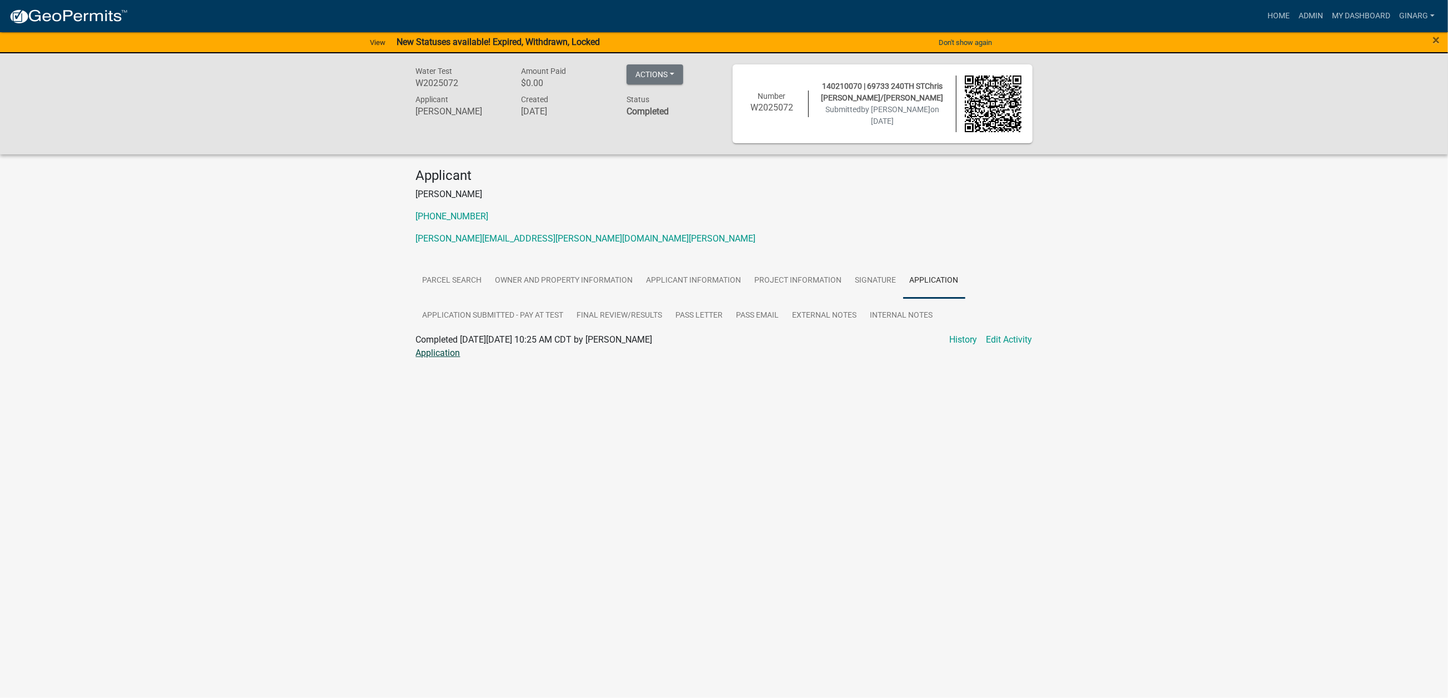
click at [460, 358] on link "Application" at bounding box center [438, 353] width 44 height 11
click at [570, 334] on link "Application Submitted - Pay at Test" at bounding box center [493, 316] width 154 height 36
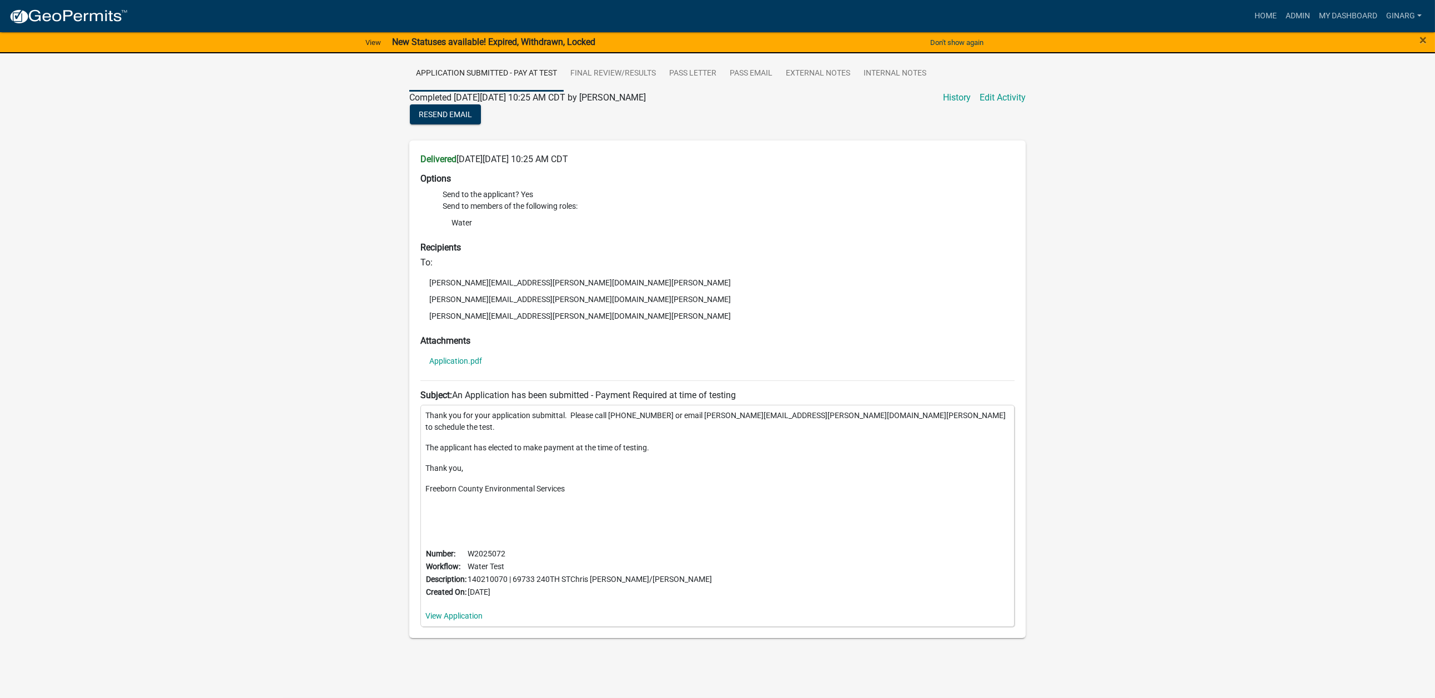
scroll to position [705, 0]
click at [483, 611] on link "View Application" at bounding box center [453, 615] width 57 height 9
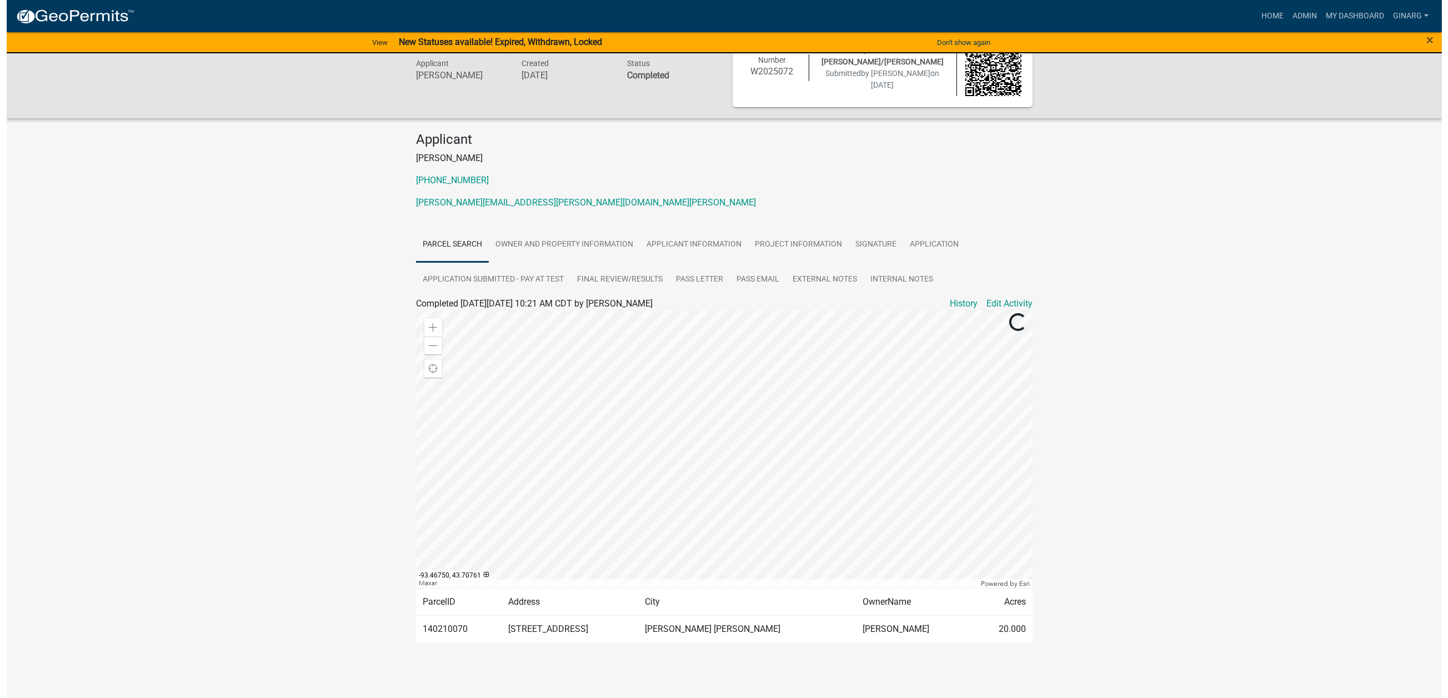
scroll to position [259, 0]
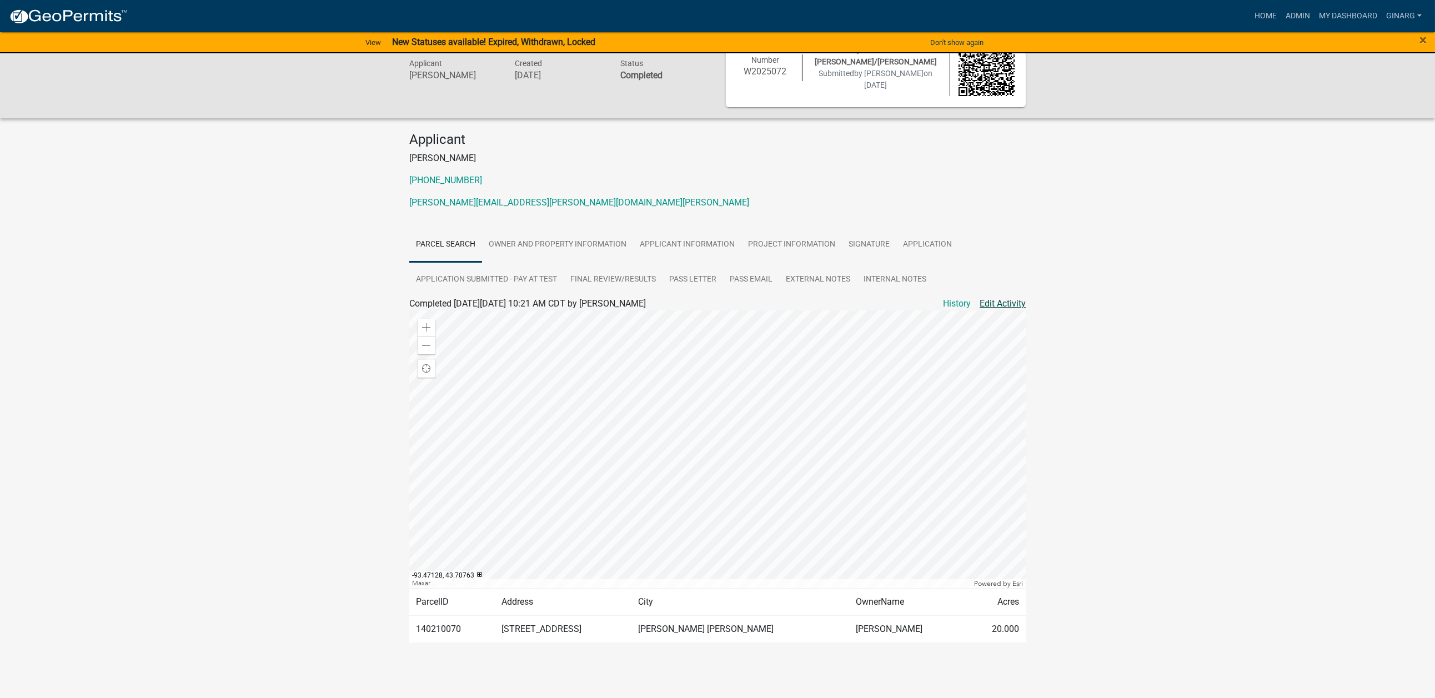
click at [982, 297] on link "Edit Activity" at bounding box center [1003, 303] width 46 height 13
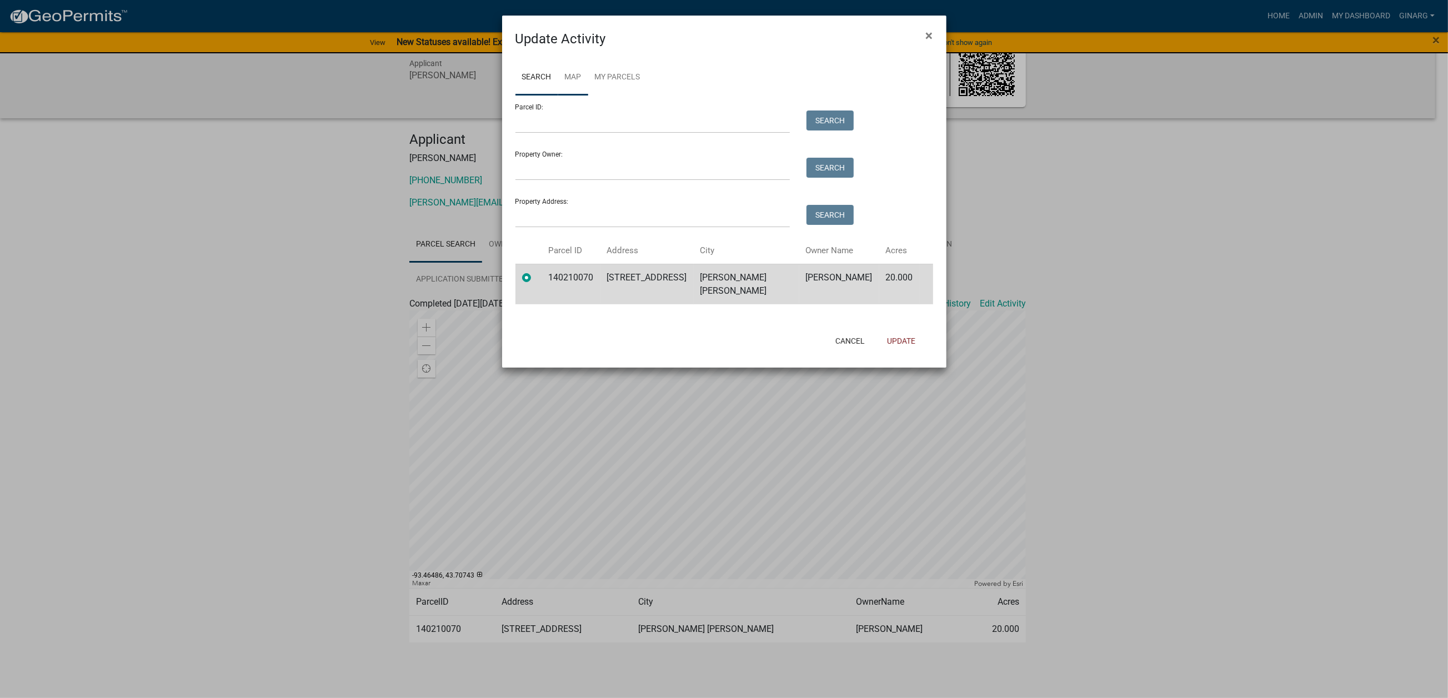
click at [588, 96] on link "Map" at bounding box center [573, 78] width 30 height 36
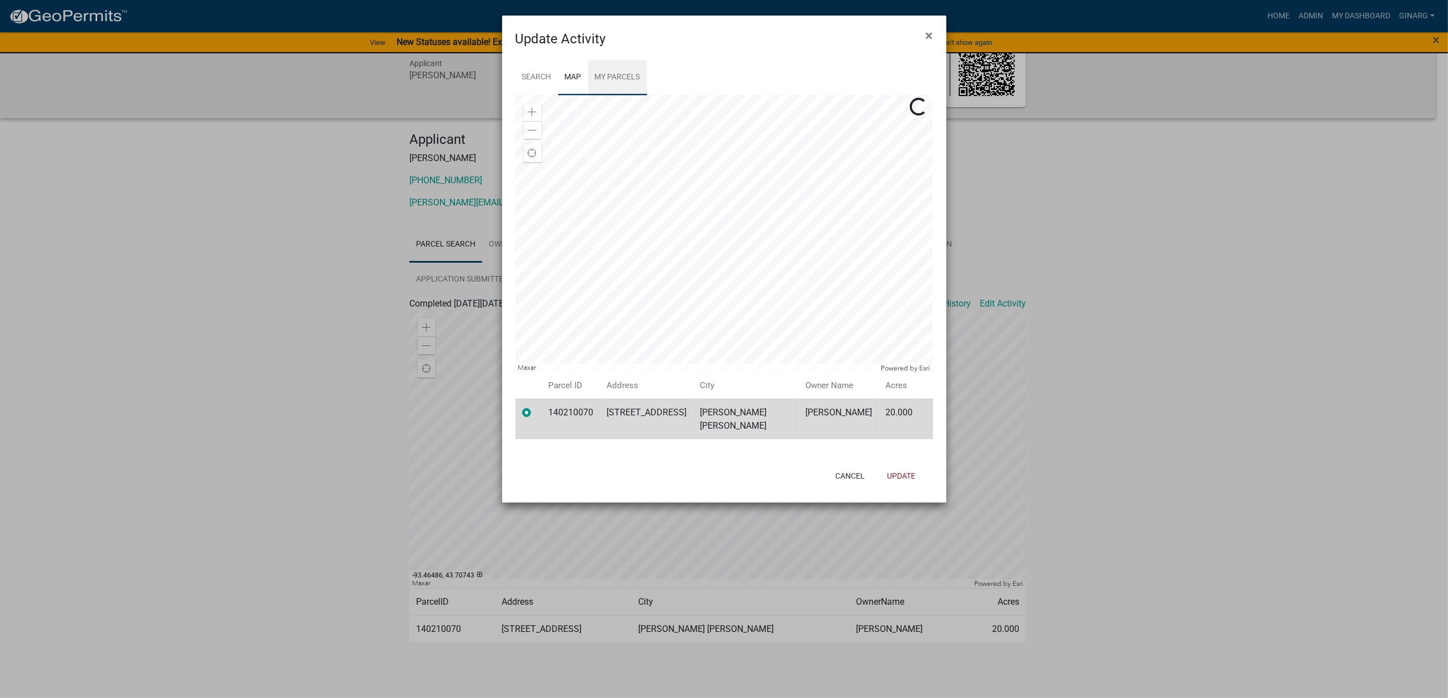
click at [647, 96] on link "My Parcels" at bounding box center [617, 78] width 59 height 36
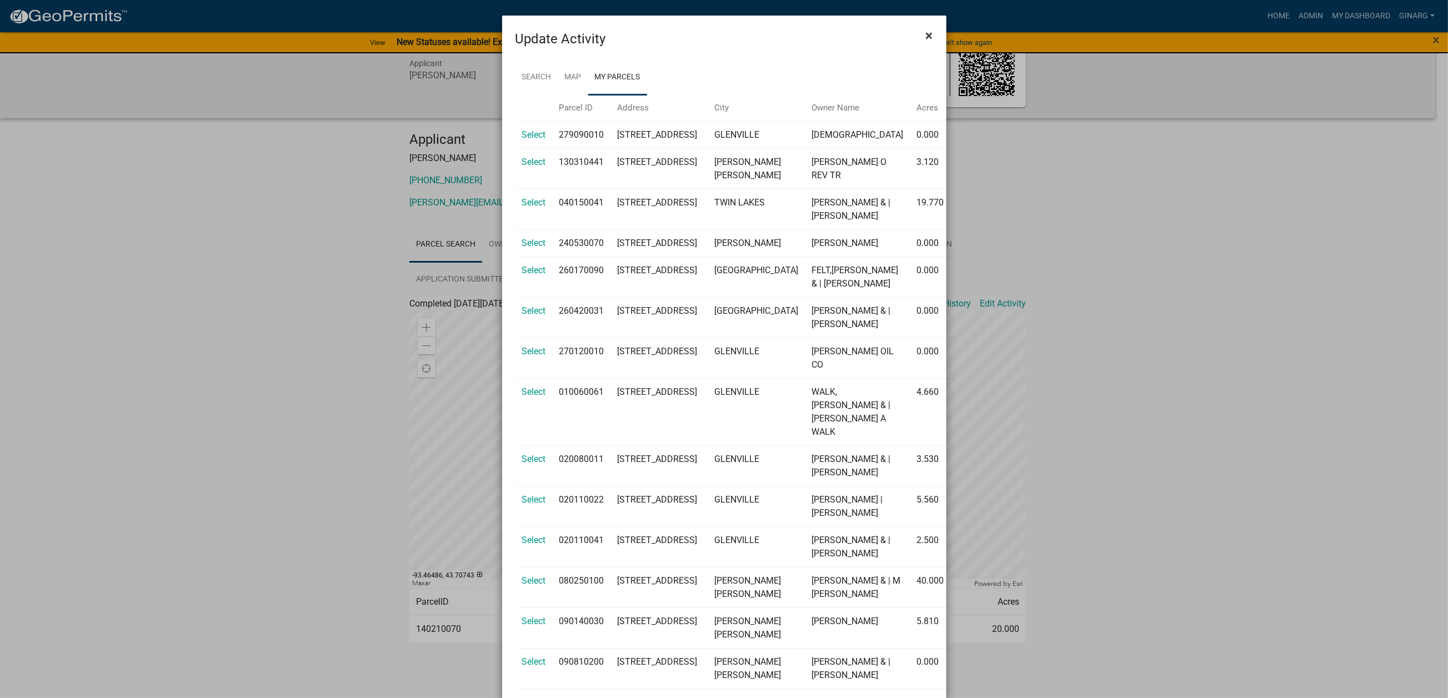
click at [926, 43] on span "×" at bounding box center [929, 36] width 7 height 16
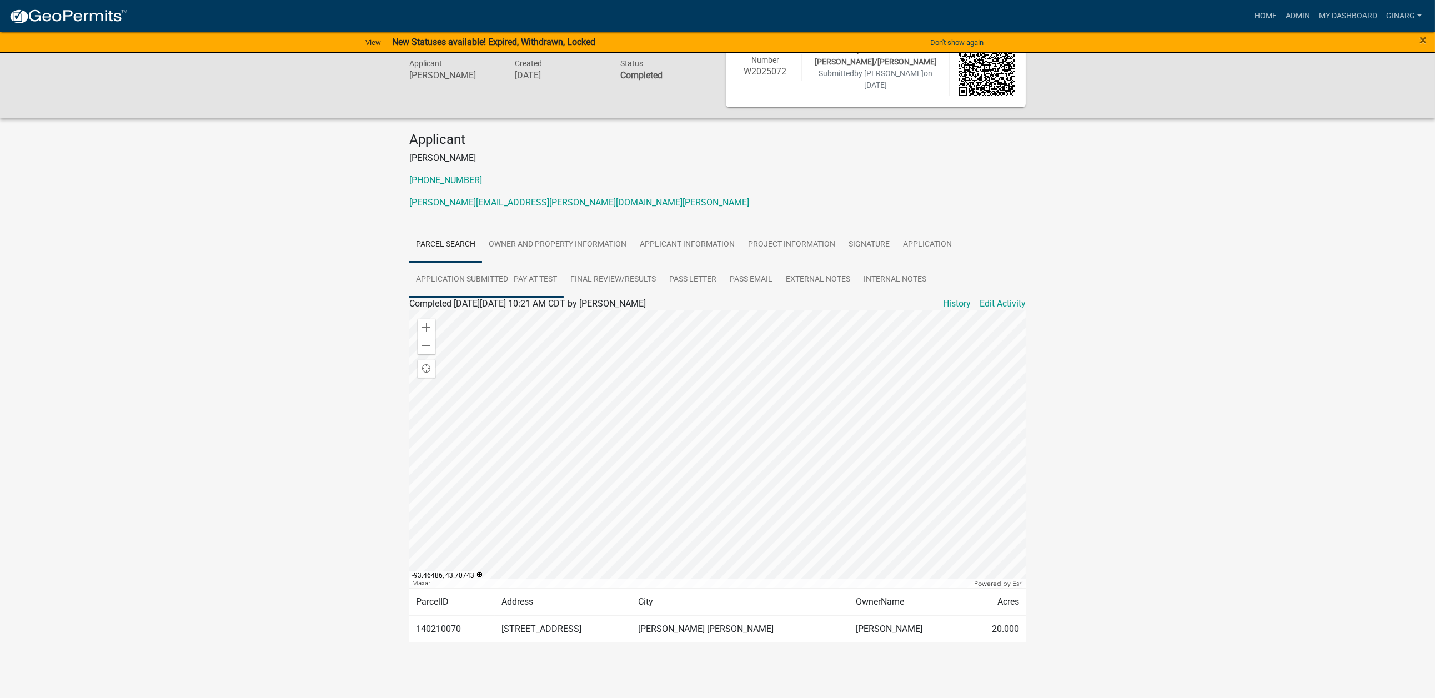
click at [564, 262] on link "Application Submitted - Pay at Test" at bounding box center [486, 280] width 154 height 36
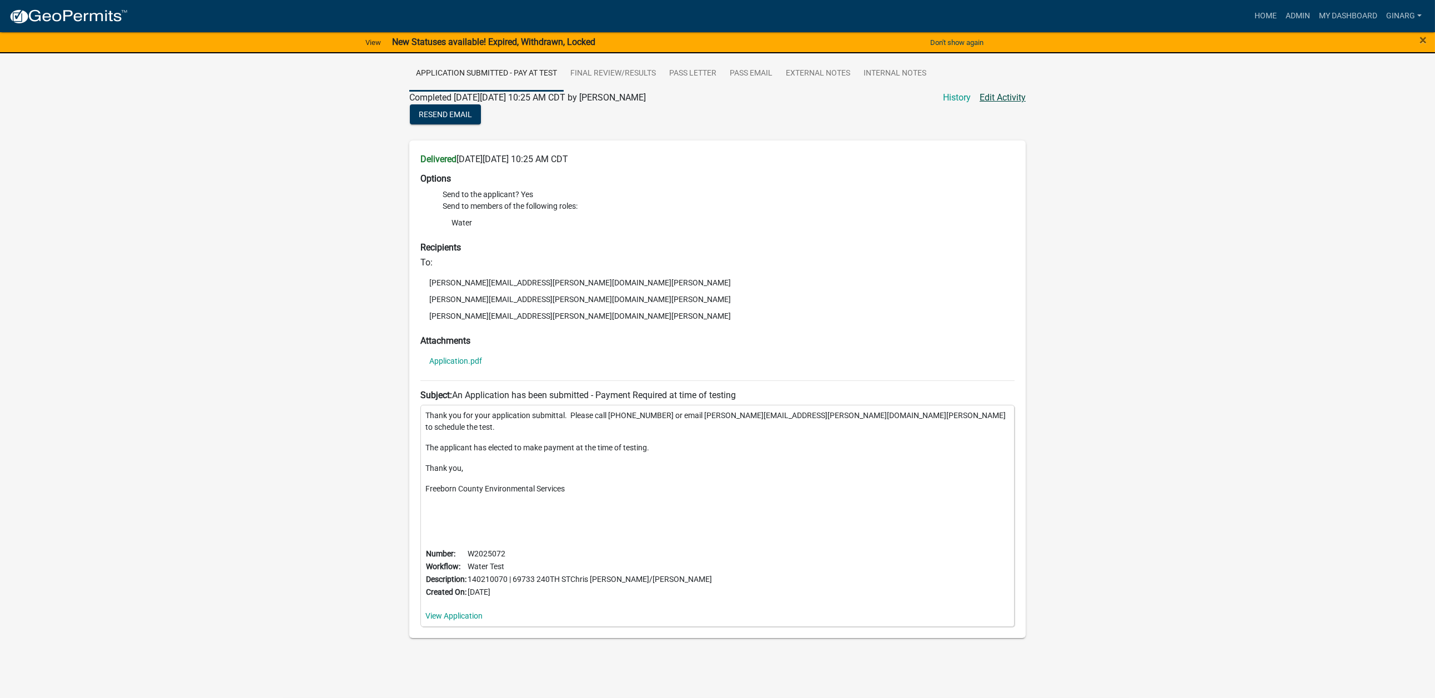
click at [981, 104] on link "Edit Activity" at bounding box center [1003, 97] width 46 height 13
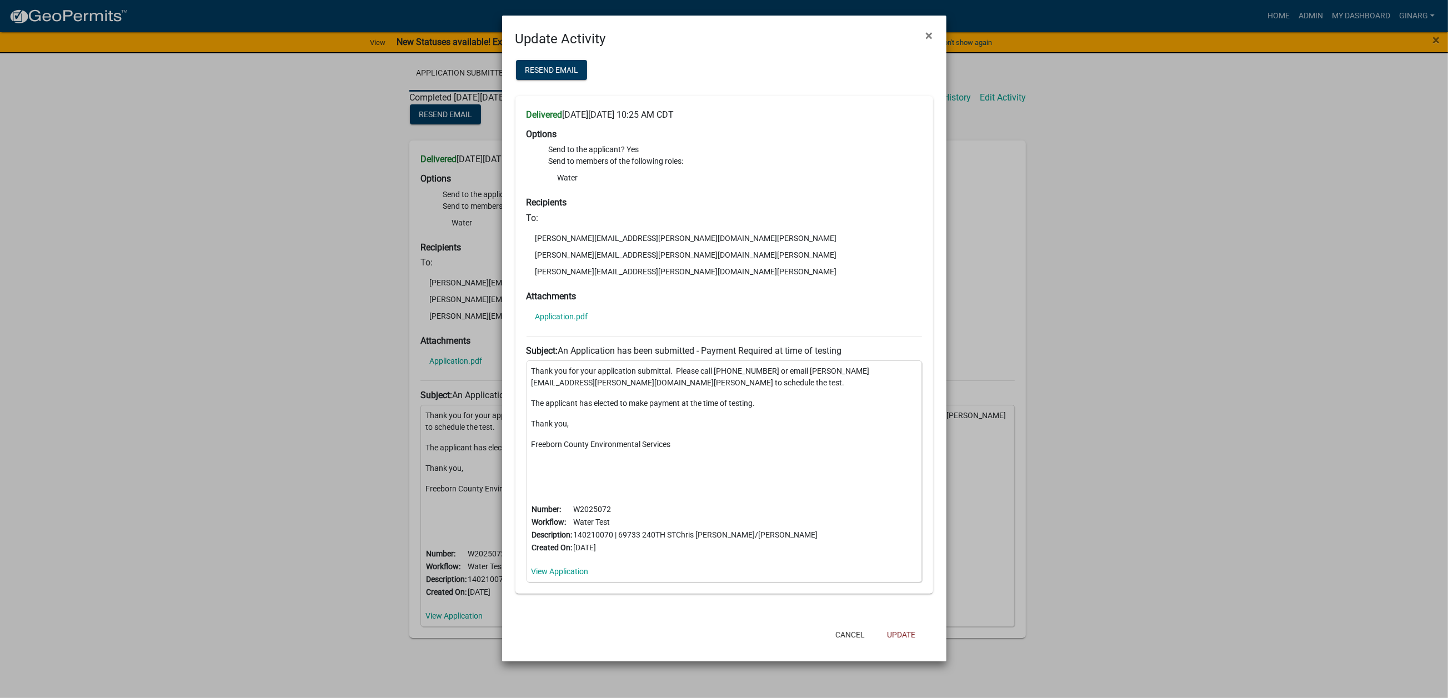
drag, startPoint x: 966, startPoint y: 262, endPoint x: 972, endPoint y: 255, distance: 9.0
click at [972, 255] on ngb-modal-window "Update Activity × Resend Email Delivered on Friday, August 15, 2025 at 10:25 AM…" at bounding box center [724, 349] width 1448 height 698
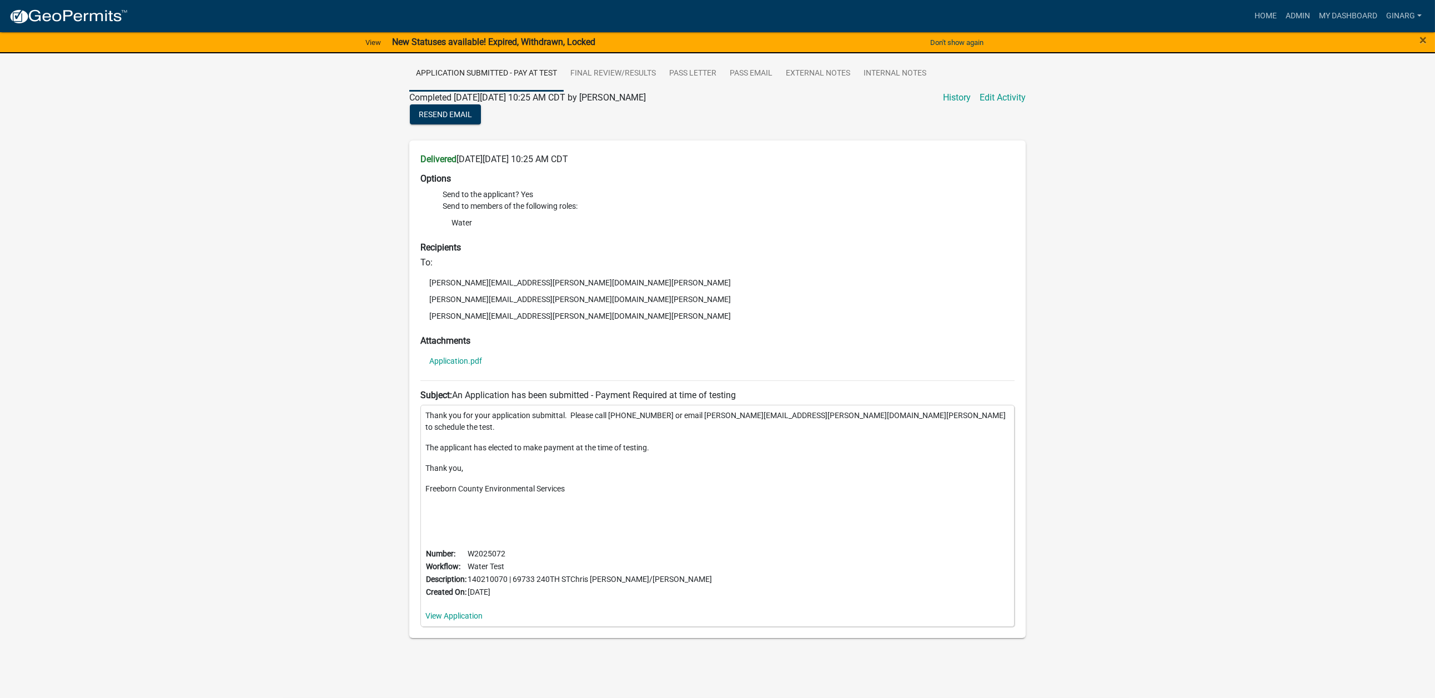
click at [980, 104] on link "Edit Activity" at bounding box center [1003, 97] width 46 height 13
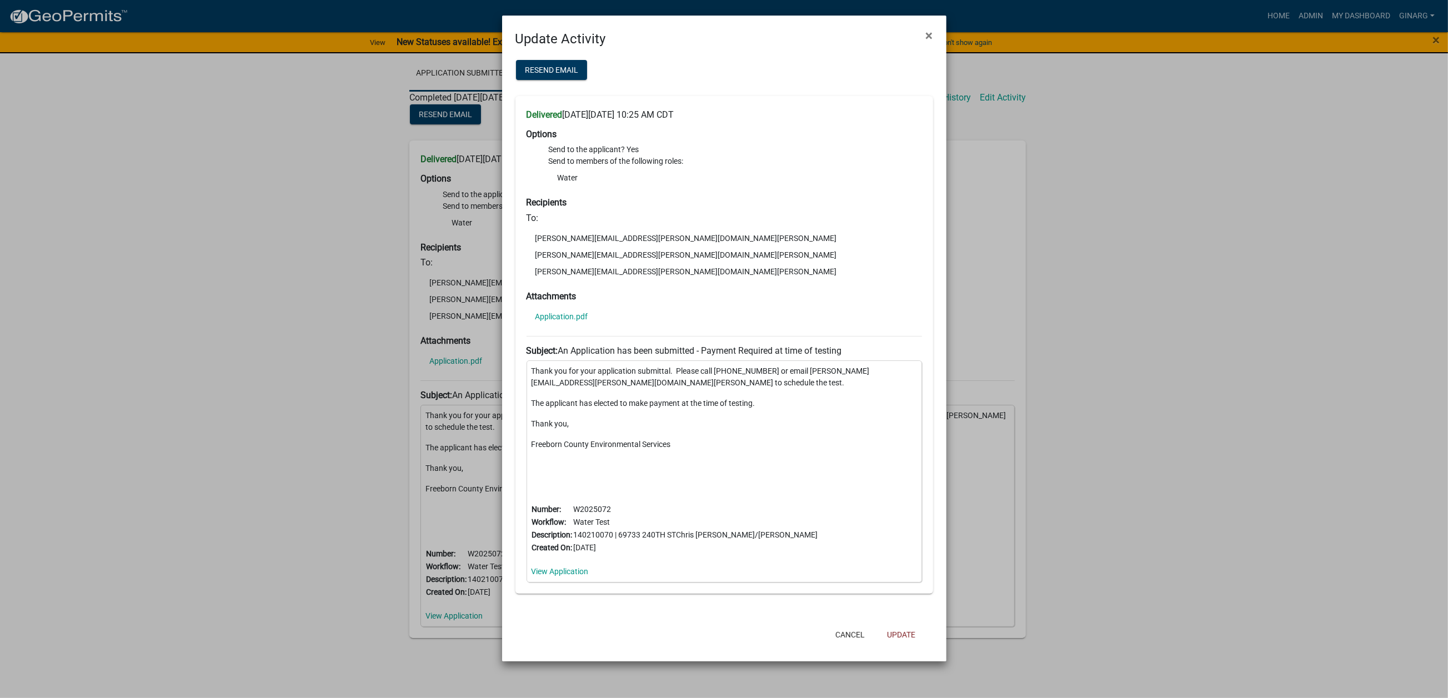
scroll to position [307, 0]
click at [581, 567] on link "View Application" at bounding box center [559, 571] width 57 height 9
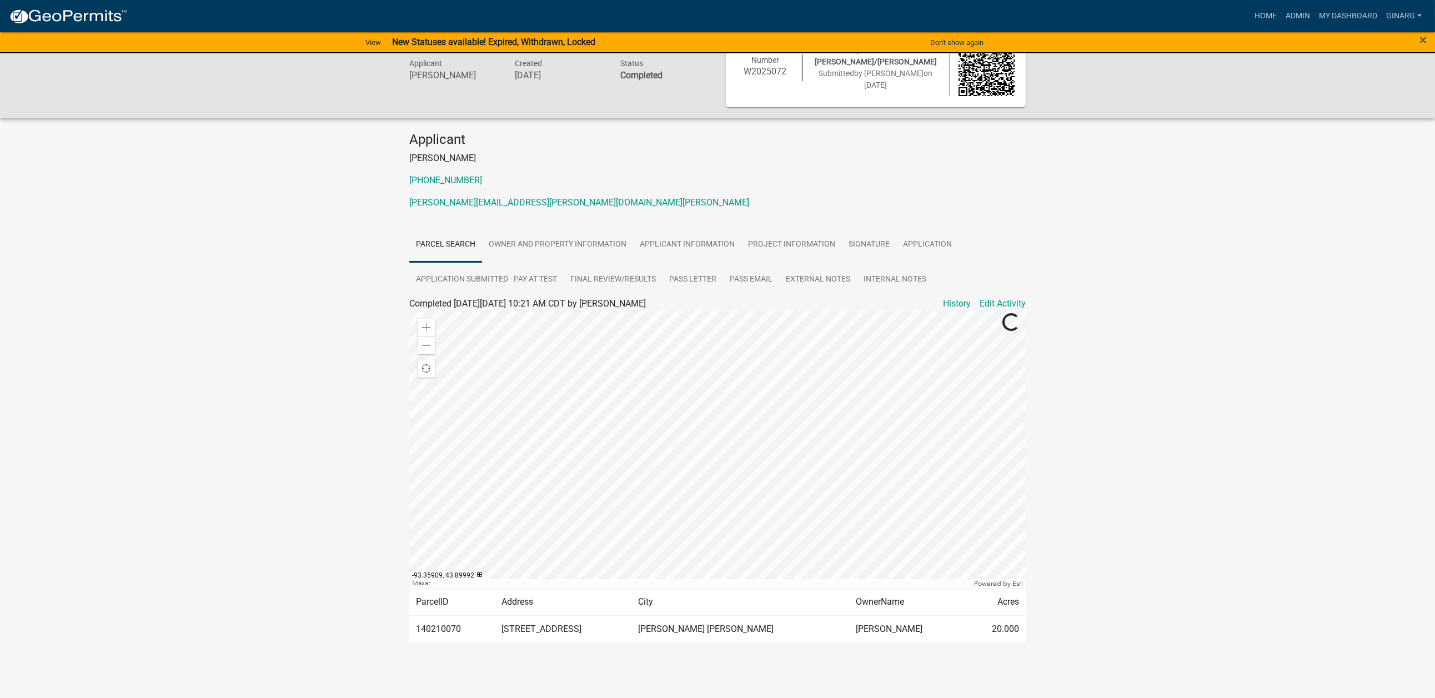
scroll to position [9, 0]
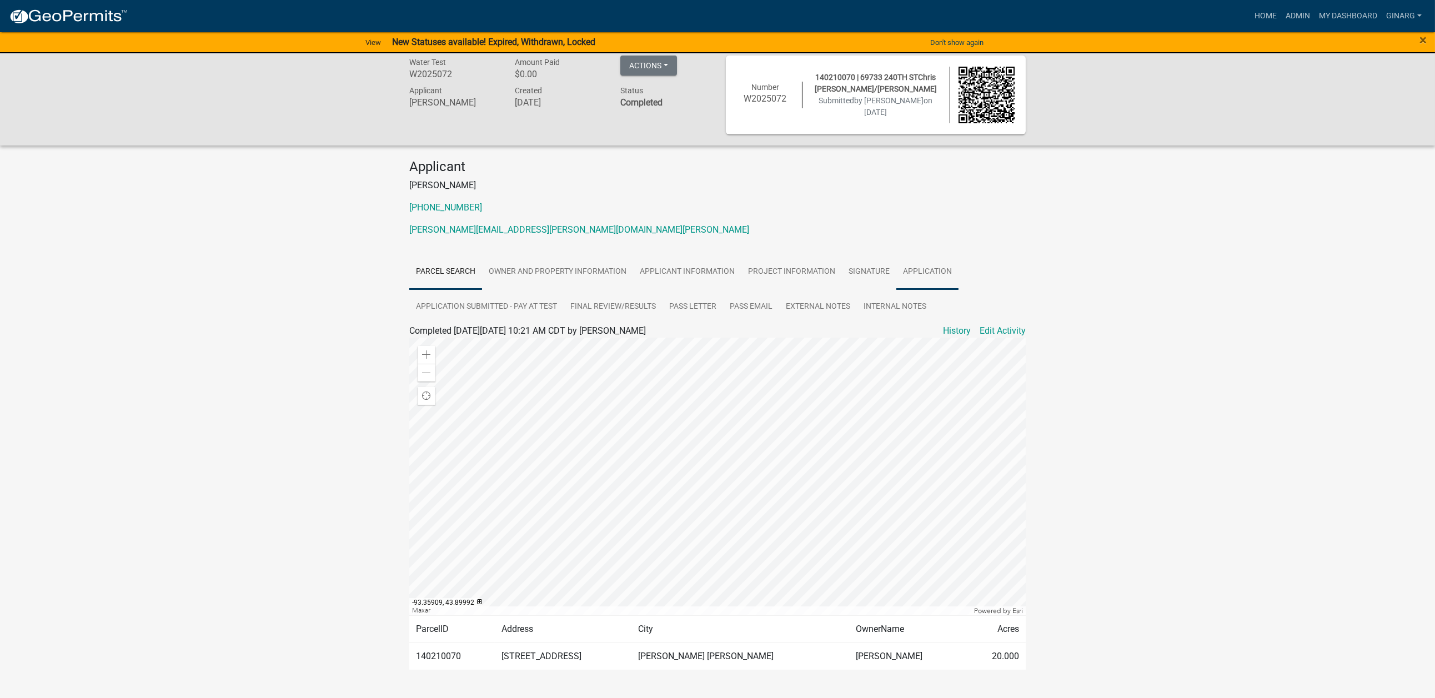
click at [896, 290] on link "Application" at bounding box center [927, 272] width 62 height 36
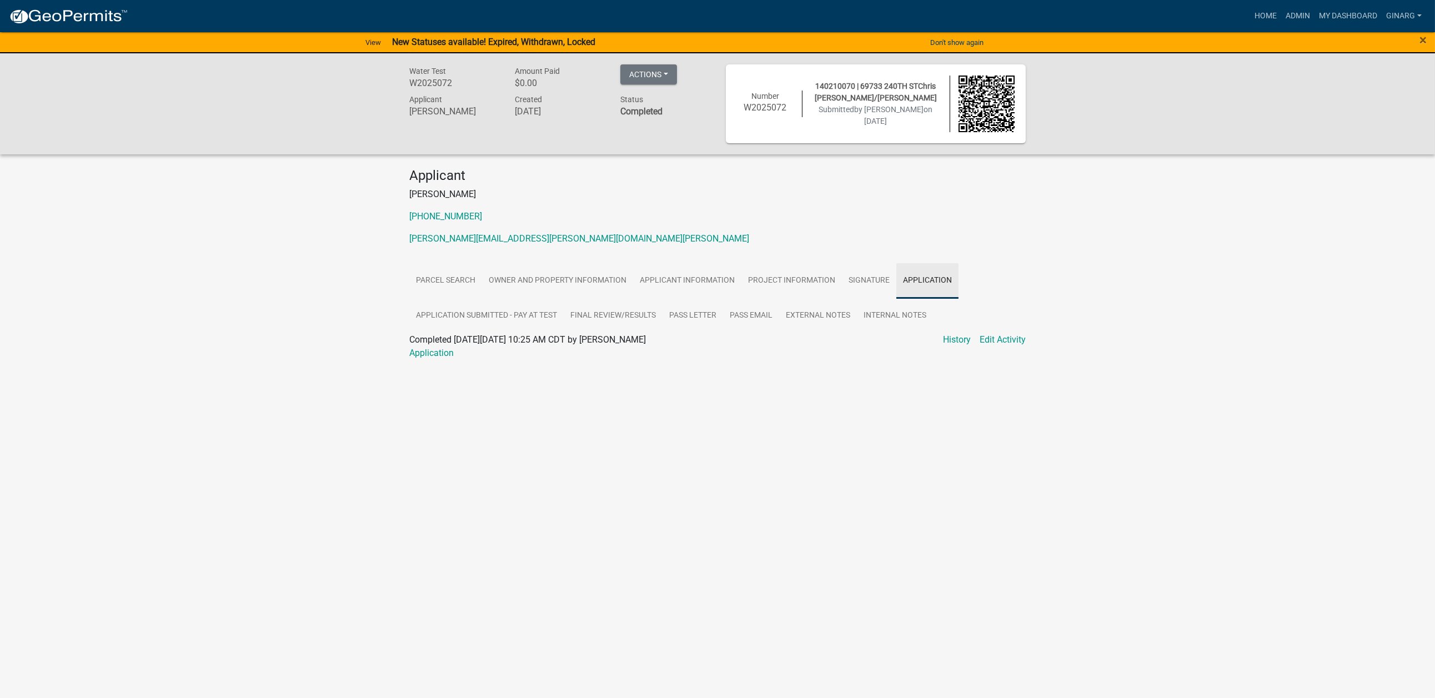
scroll to position [0, 0]
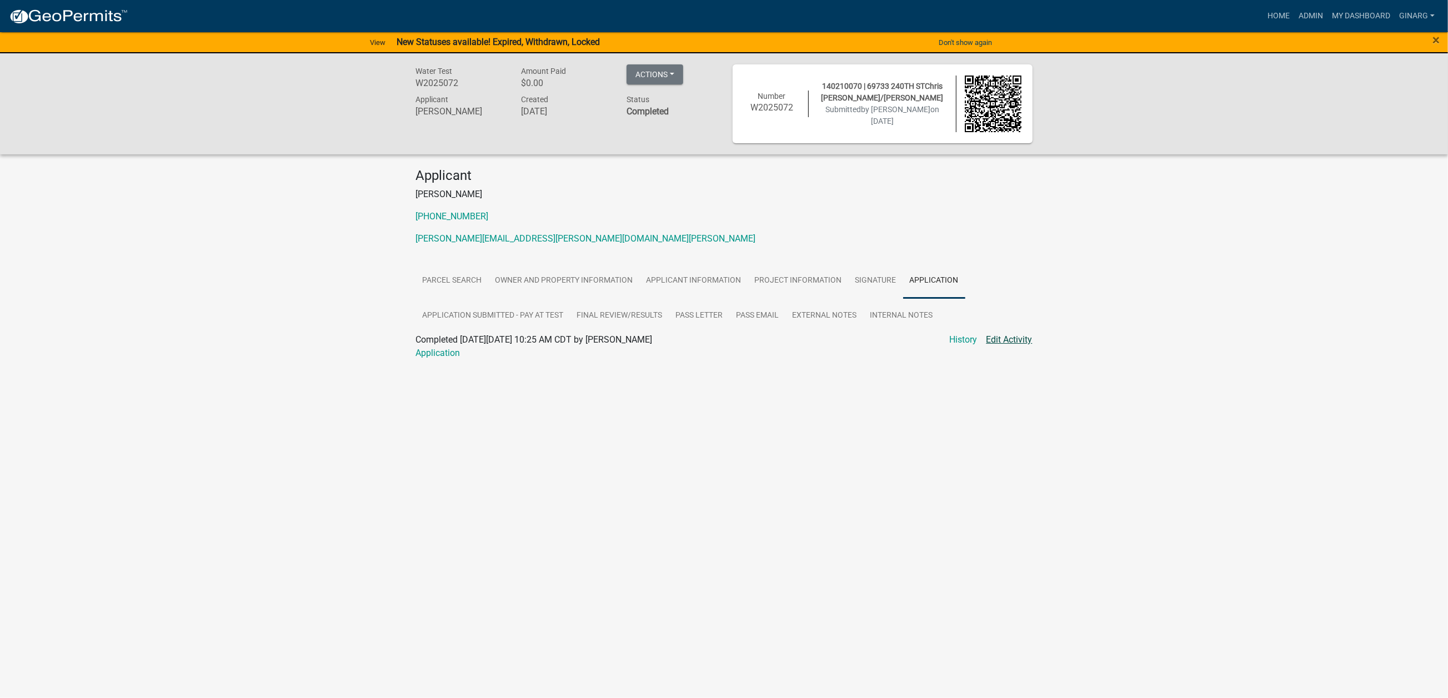
click at [1014, 347] on link "Edit Activity" at bounding box center [1009, 339] width 46 height 13
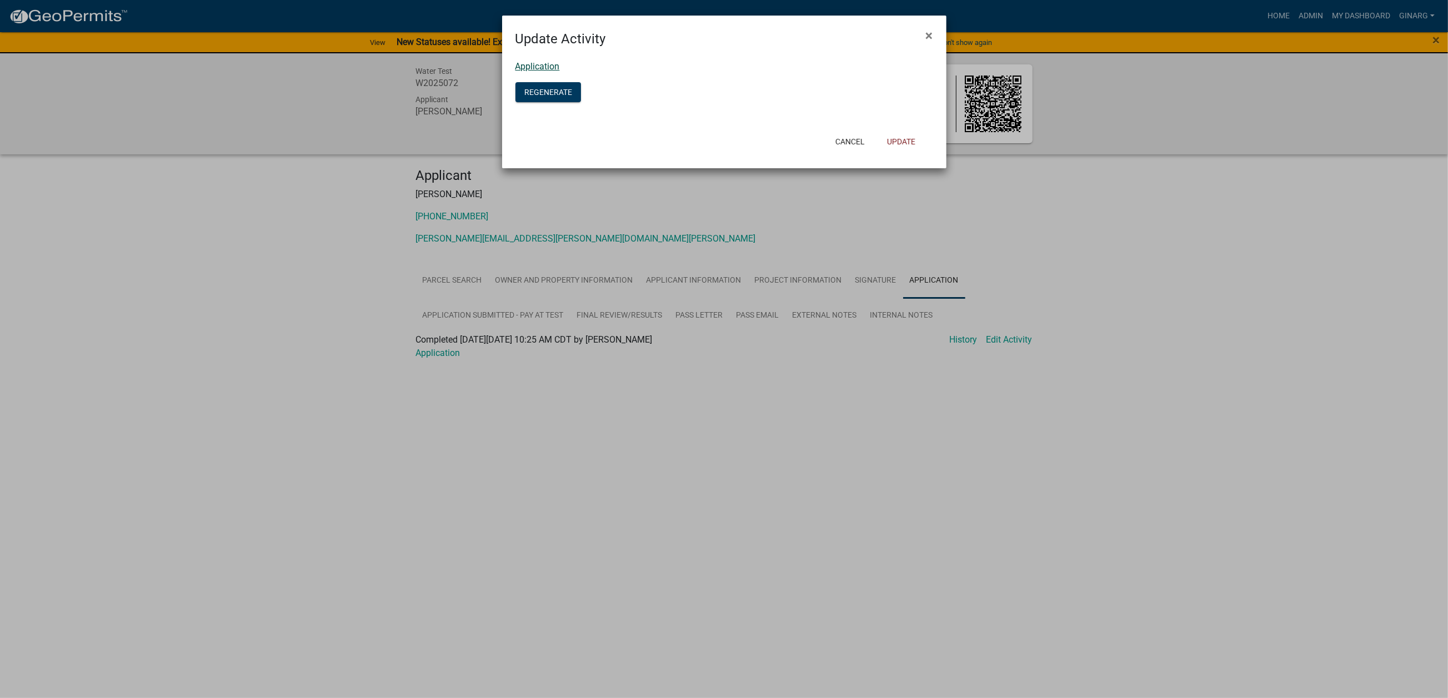
click at [560, 72] on link "Application" at bounding box center [537, 66] width 44 height 11
click at [576, 102] on button "Regenerate" at bounding box center [548, 92] width 66 height 20
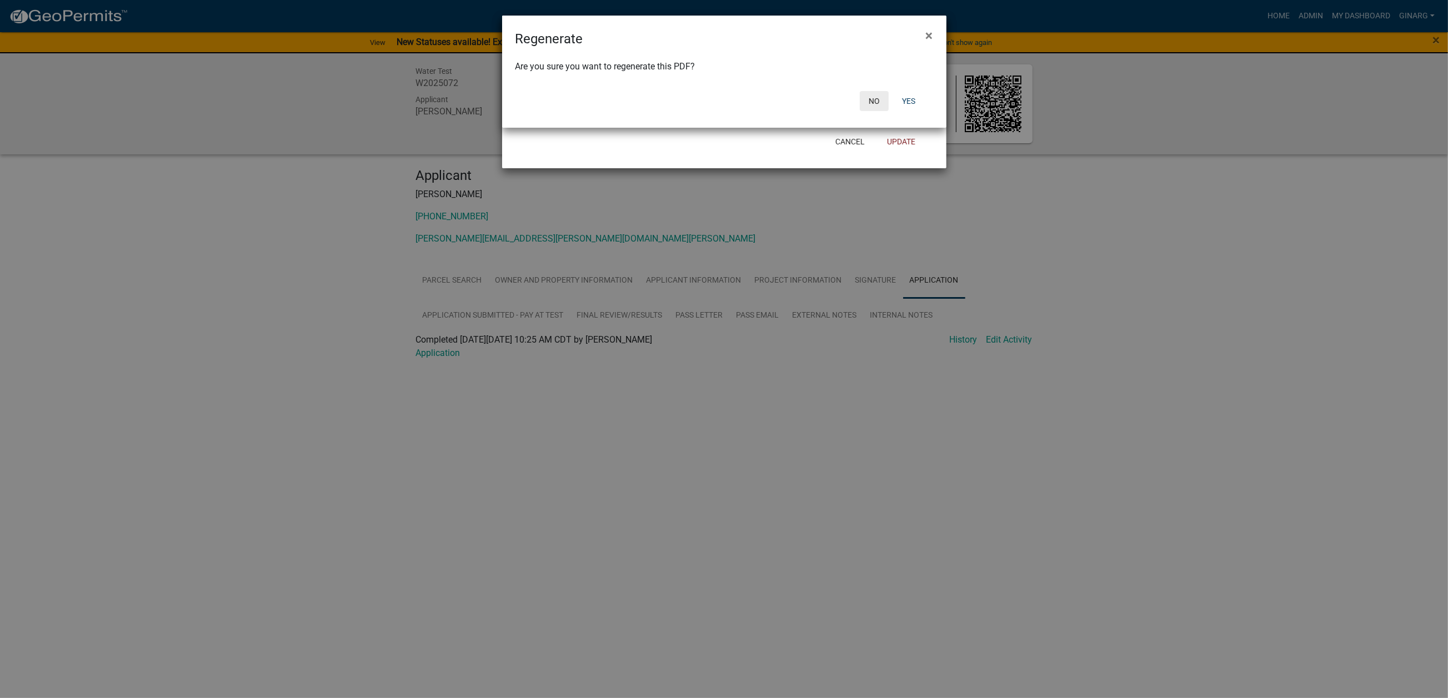
click at [860, 111] on button "No" at bounding box center [874, 101] width 29 height 20
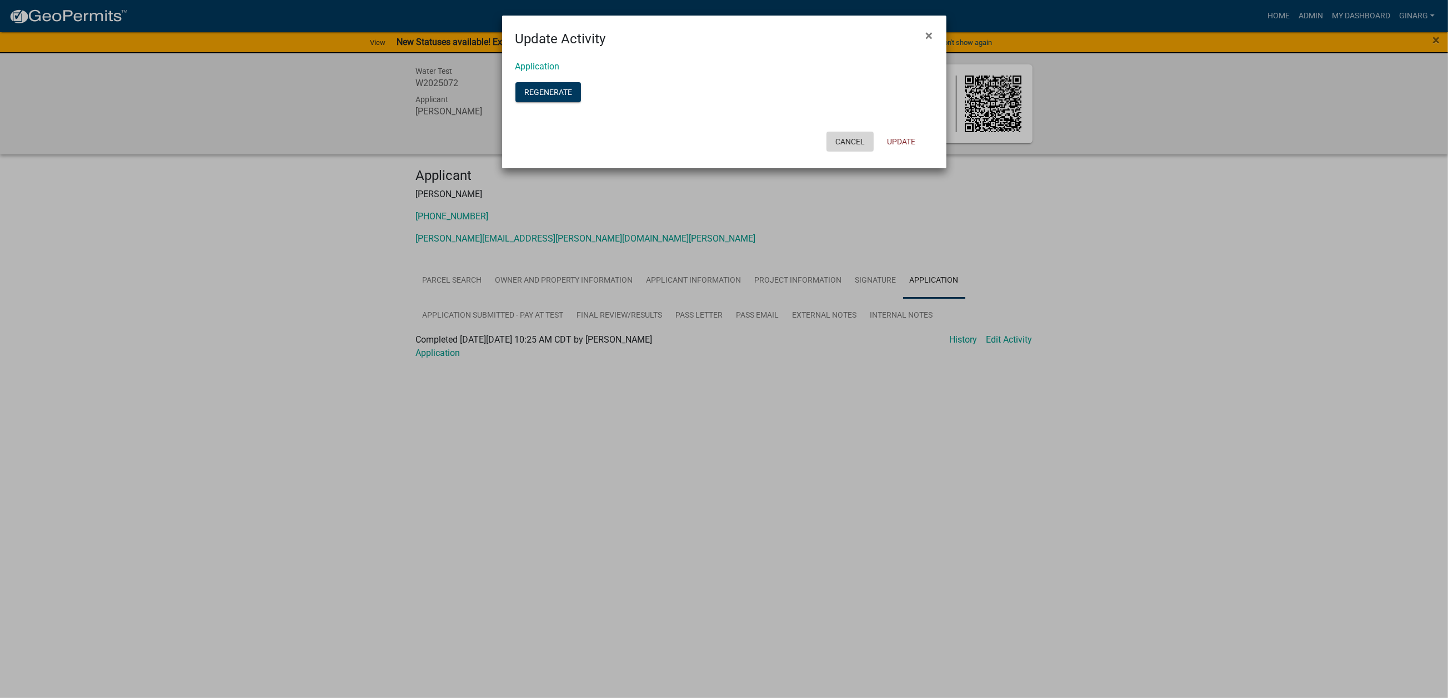
click at [826, 152] on button "Cancel" at bounding box center [849, 142] width 47 height 20
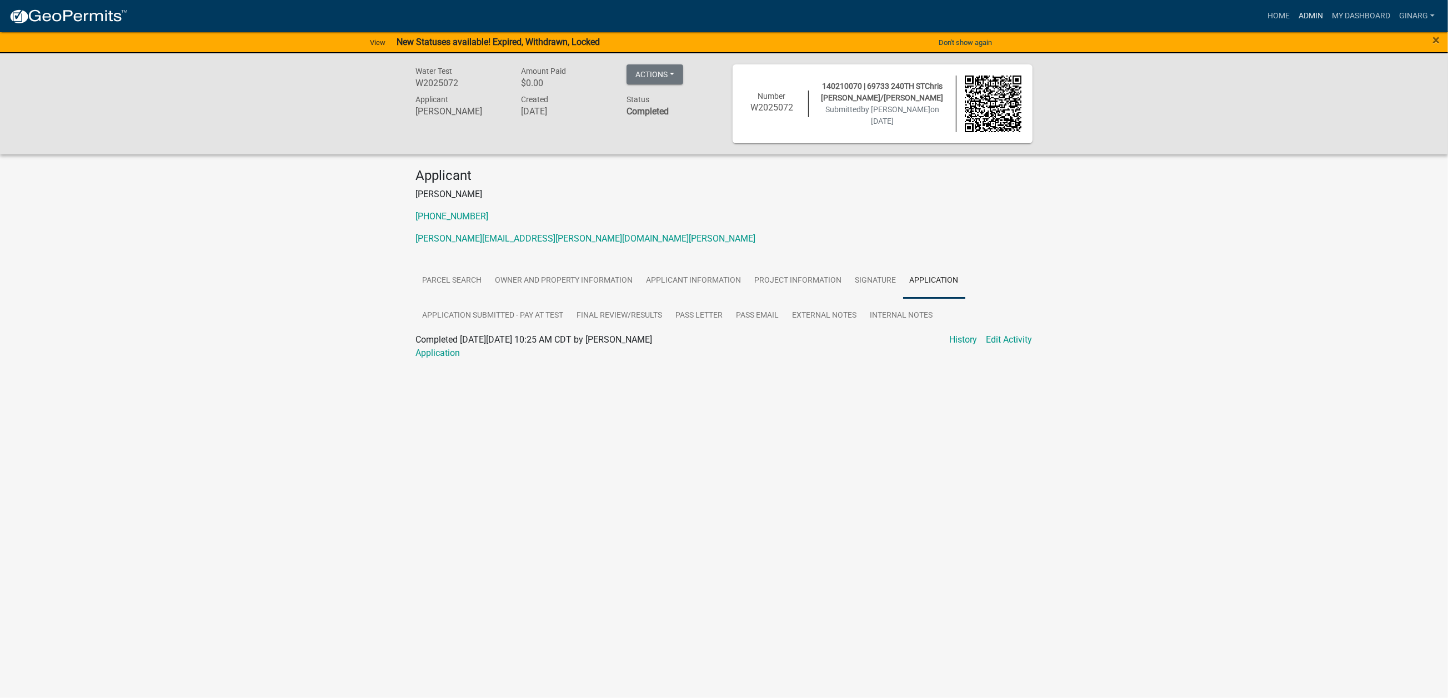
click at [1294, 22] on link "Admin" at bounding box center [1310, 16] width 33 height 21
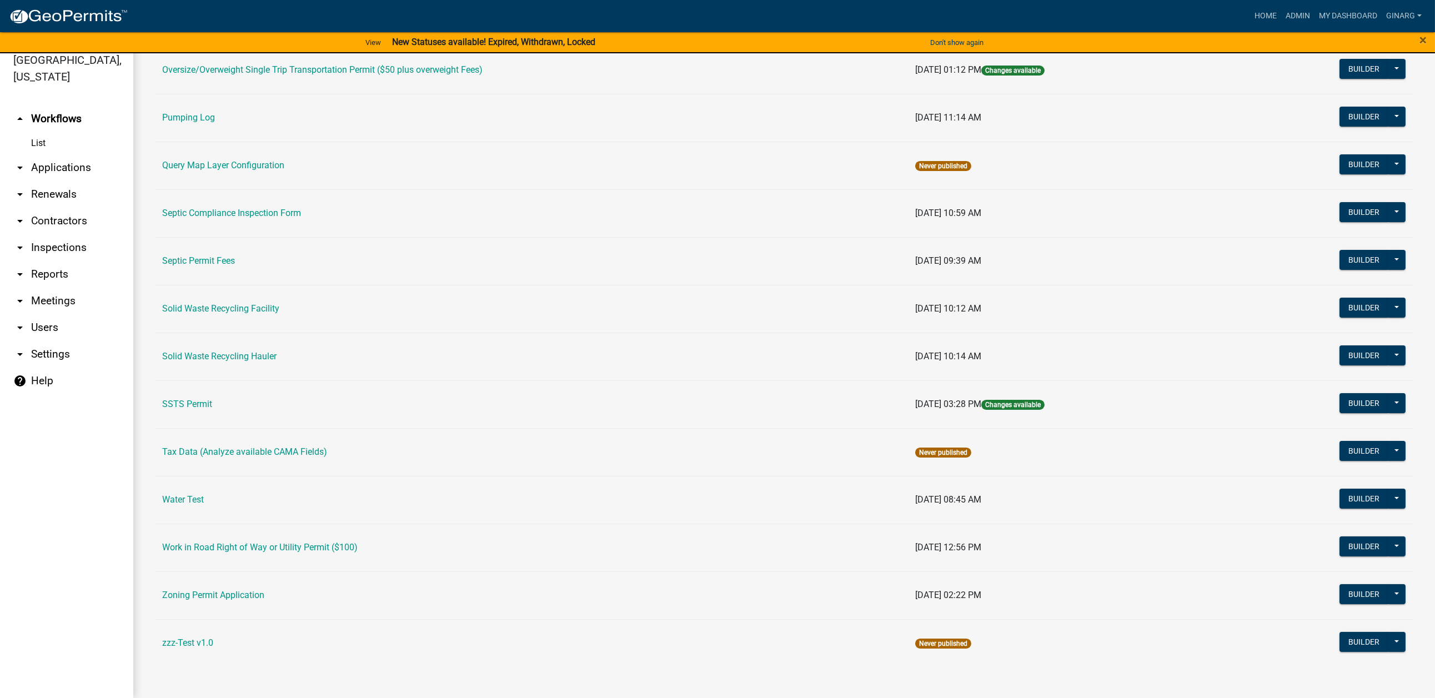
scroll to position [19, 0]
click at [204, 494] on link "Water Test" at bounding box center [183, 499] width 42 height 11
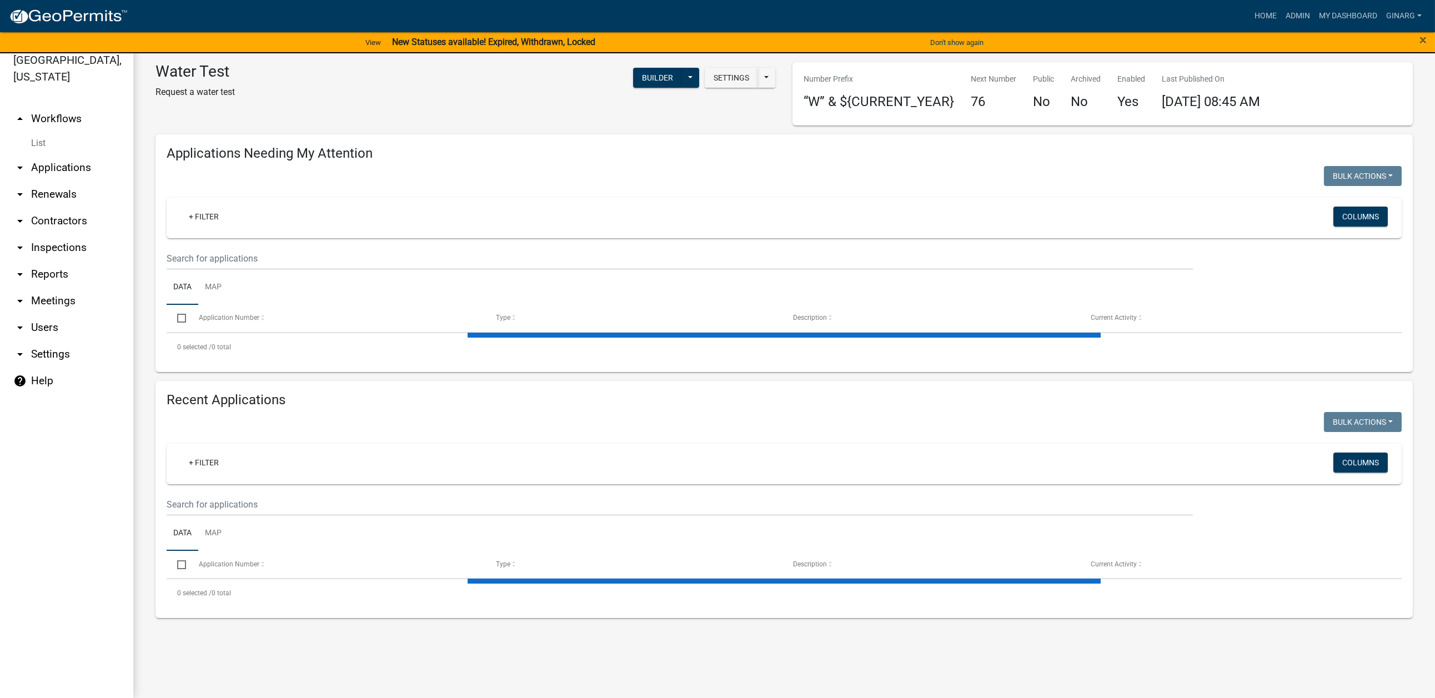
select select "3: 100"
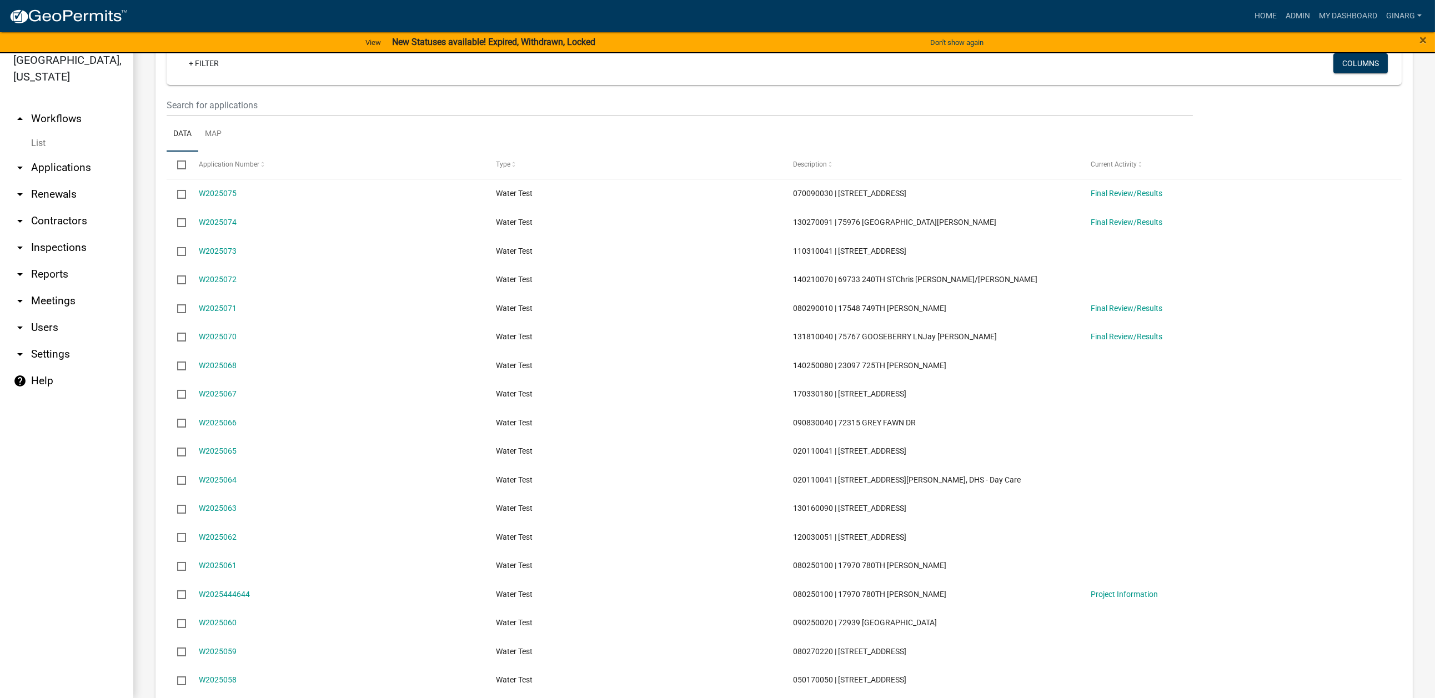
scroll to position [583, 0]
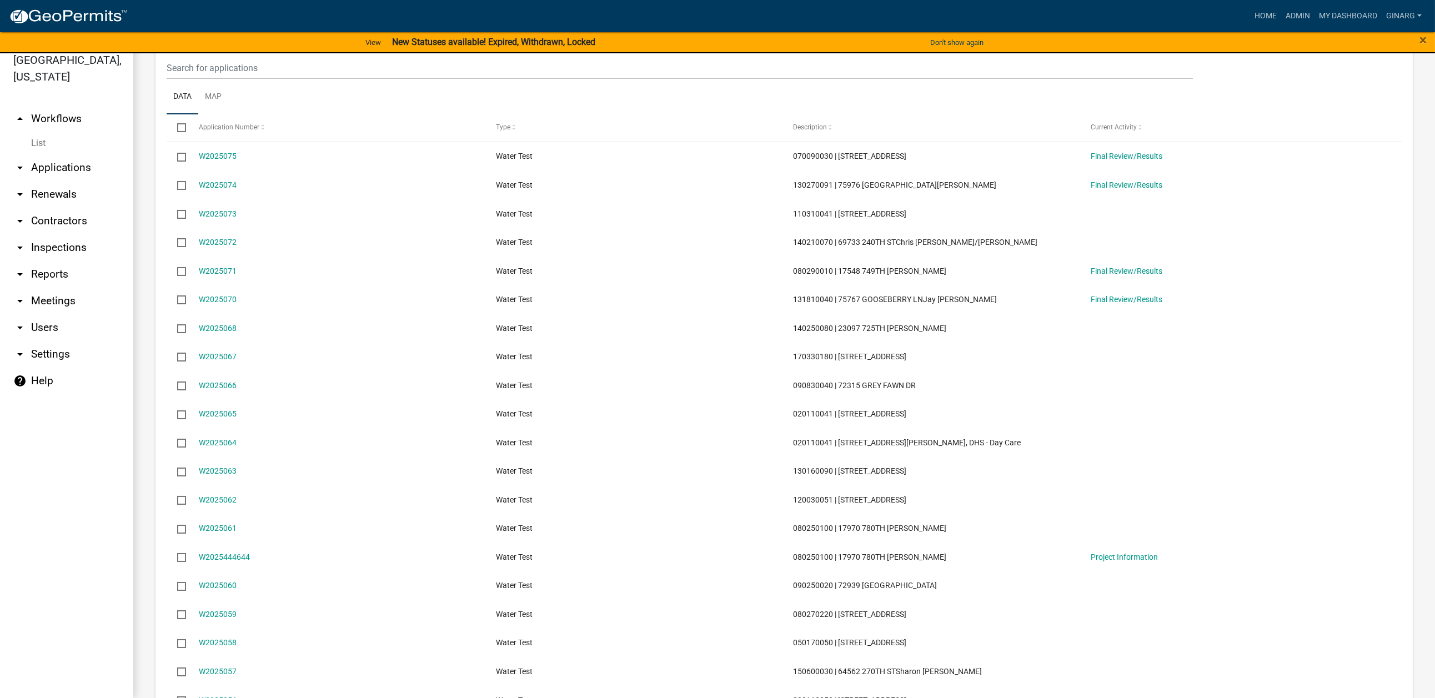
click at [299, 39] on div "+ Filter" at bounding box center [580, 27] width 817 height 23
click at [303, 48] on div "+ Filter Columns" at bounding box center [784, 27] width 1225 height 41
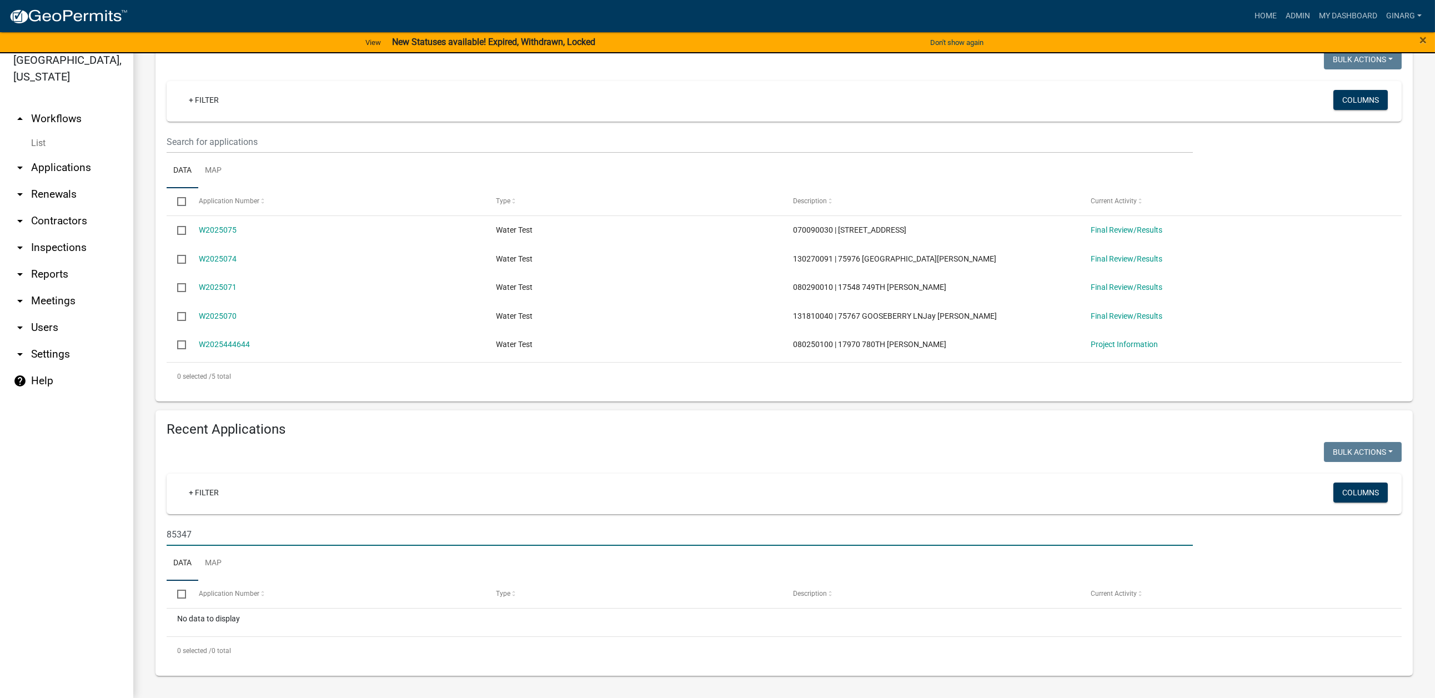
scroll to position [444, 0]
drag, startPoint x: 214, startPoint y: 496, endPoint x: 182, endPoint y: 520, distance: 40.1
click at [180, 523] on input "85347" at bounding box center [680, 534] width 1026 height 23
type input "8"
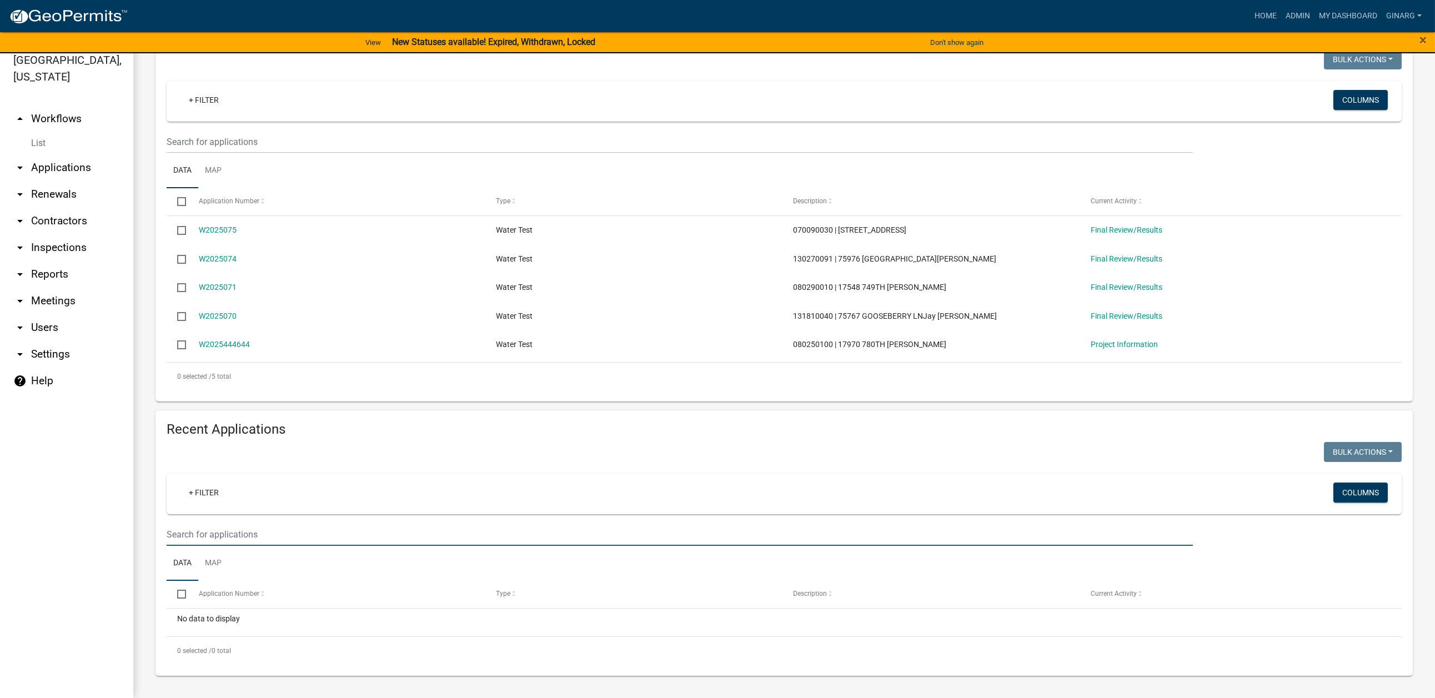
select select "3: 100"
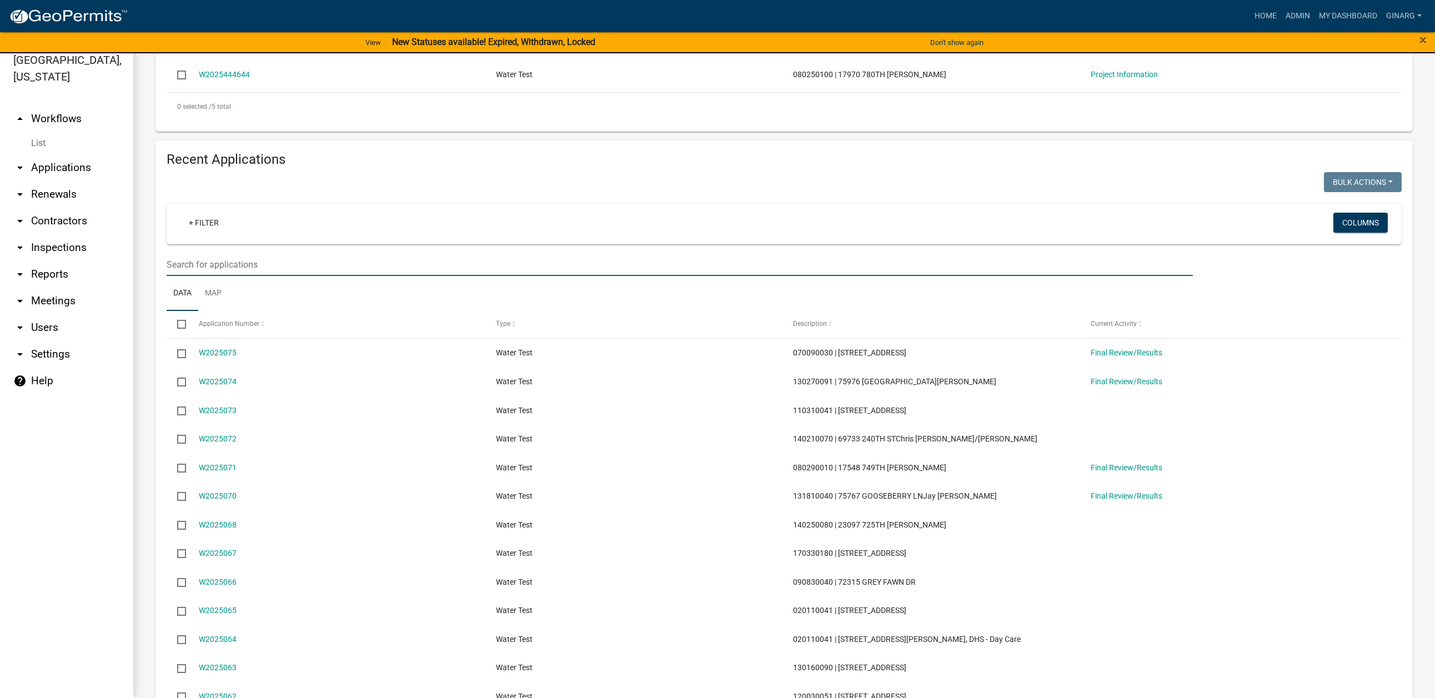
scroll to position [0, 0]
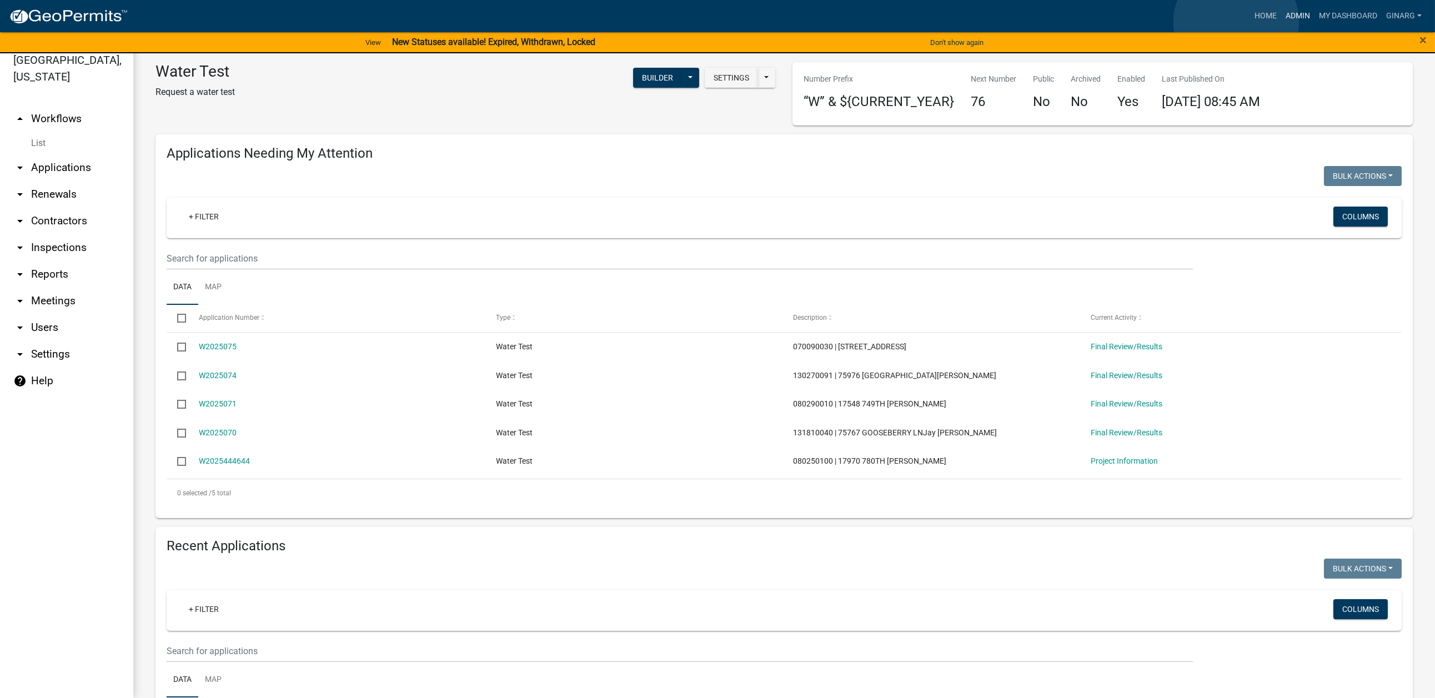
click at [1281, 22] on link "Admin" at bounding box center [1297, 16] width 33 height 21
